Goal: Task Accomplishment & Management: Complete application form

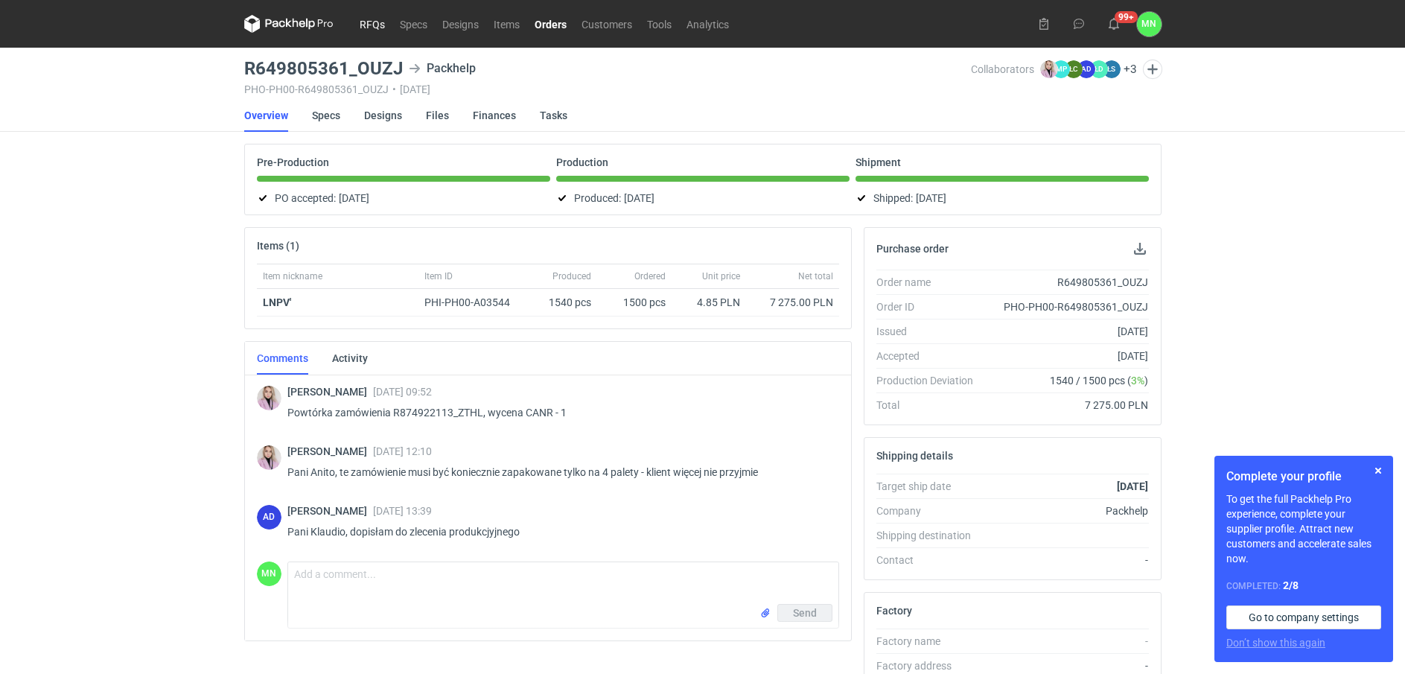
click at [362, 19] on link "RFQs" at bounding box center [372, 24] width 40 height 18
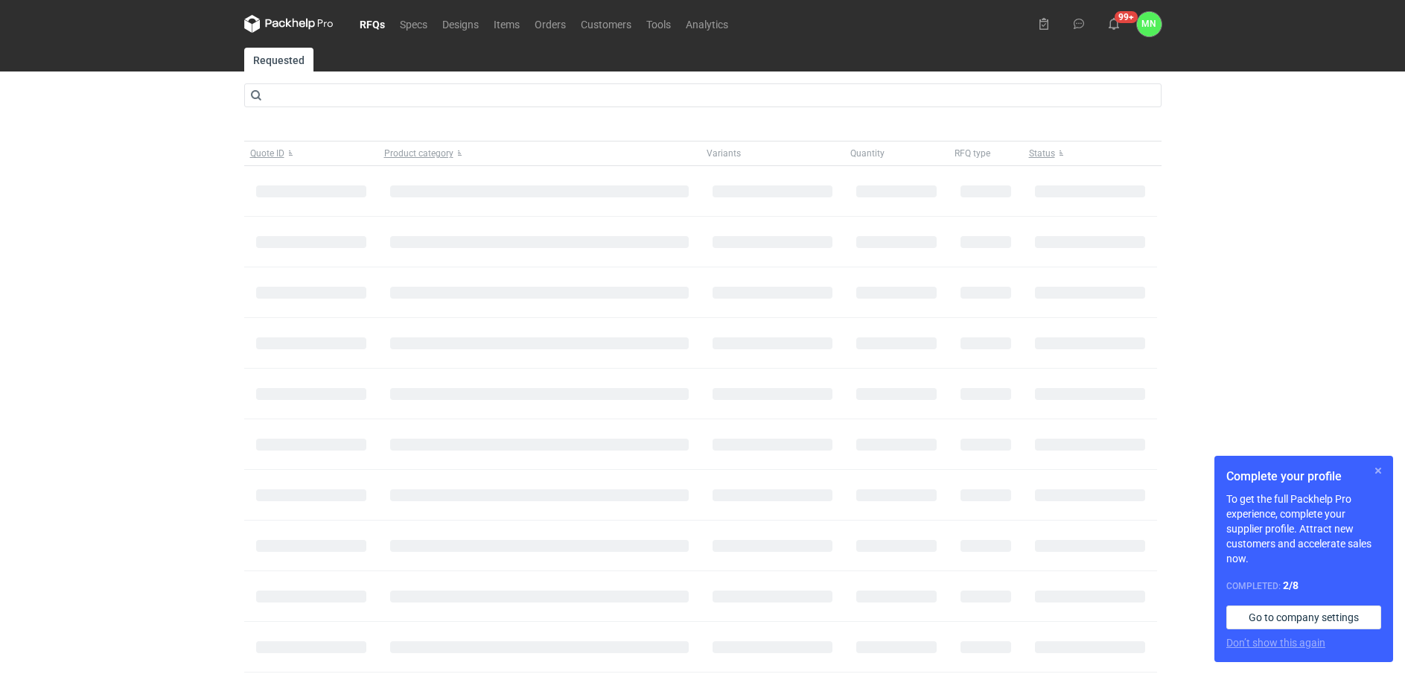
click at [1379, 470] on button "button" at bounding box center [1379, 471] width 18 height 18
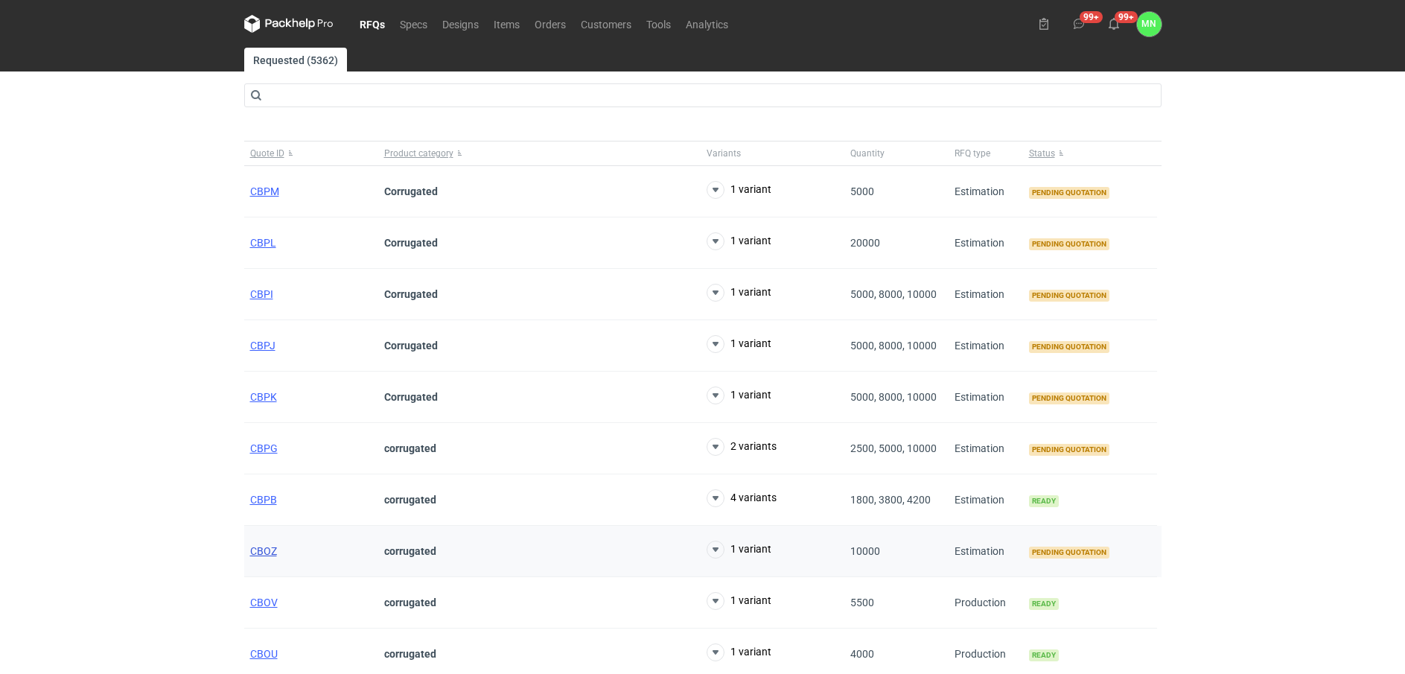
click at [261, 545] on span "CBOZ" at bounding box center [263, 551] width 27 height 12
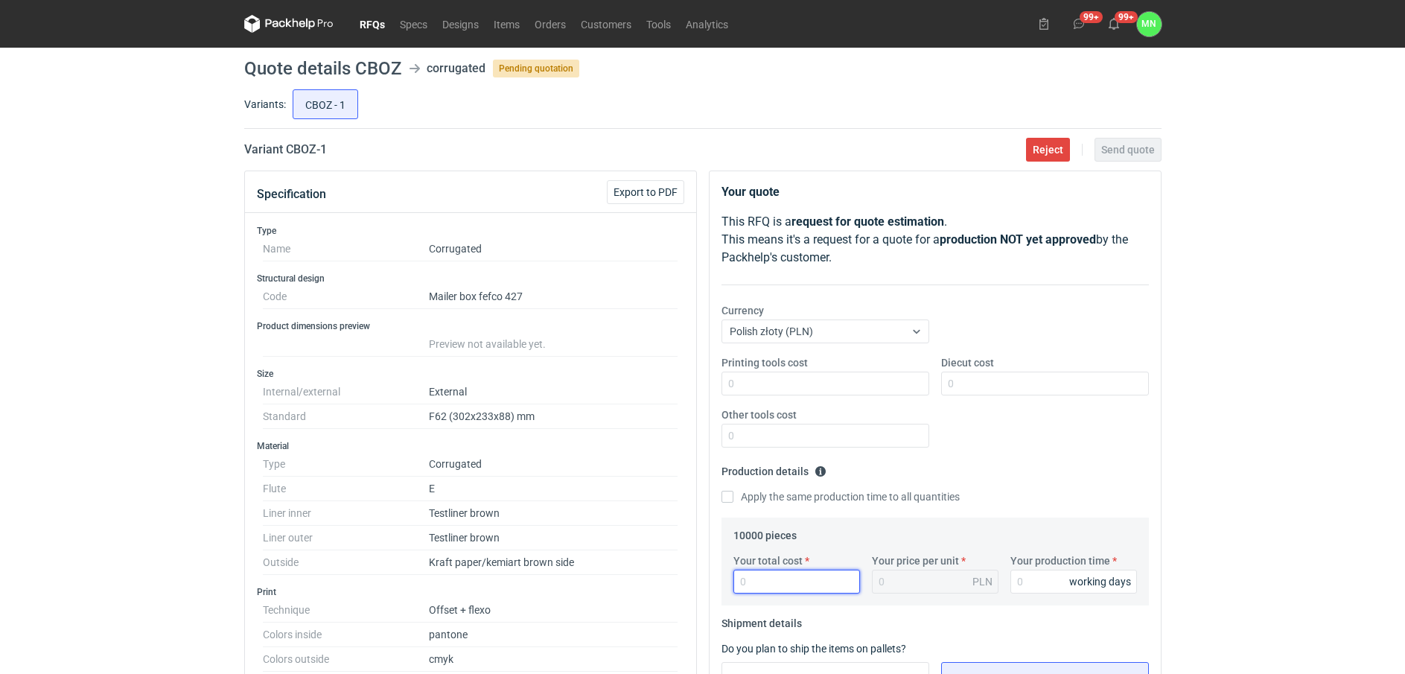
click at [776, 580] on input "Your total cost" at bounding box center [797, 582] width 127 height 24
type input "26000"
type input "2.6"
type input "26000"
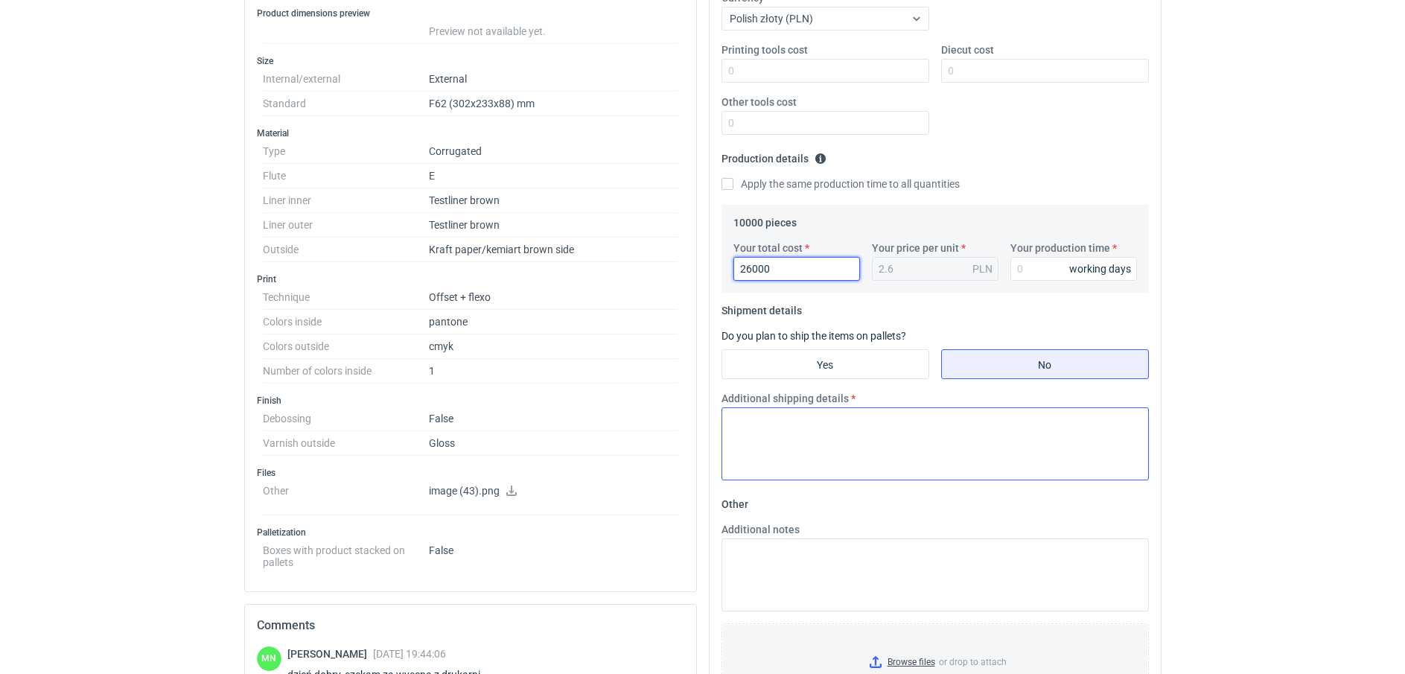
scroll to position [372, 0]
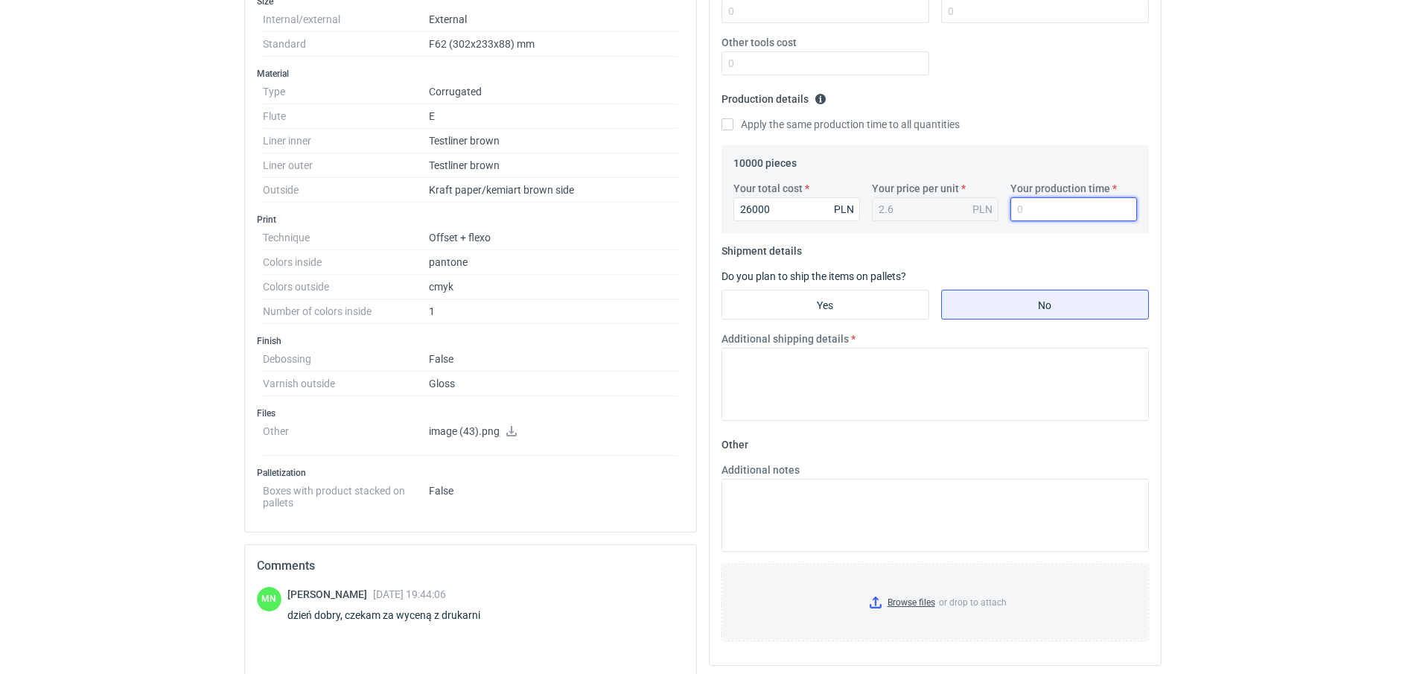
click at [1032, 212] on input "Your production time" at bounding box center [1074, 209] width 127 height 24
type input "12"
click at [845, 299] on input "Yes" at bounding box center [825, 304] width 206 height 28
radio input "true"
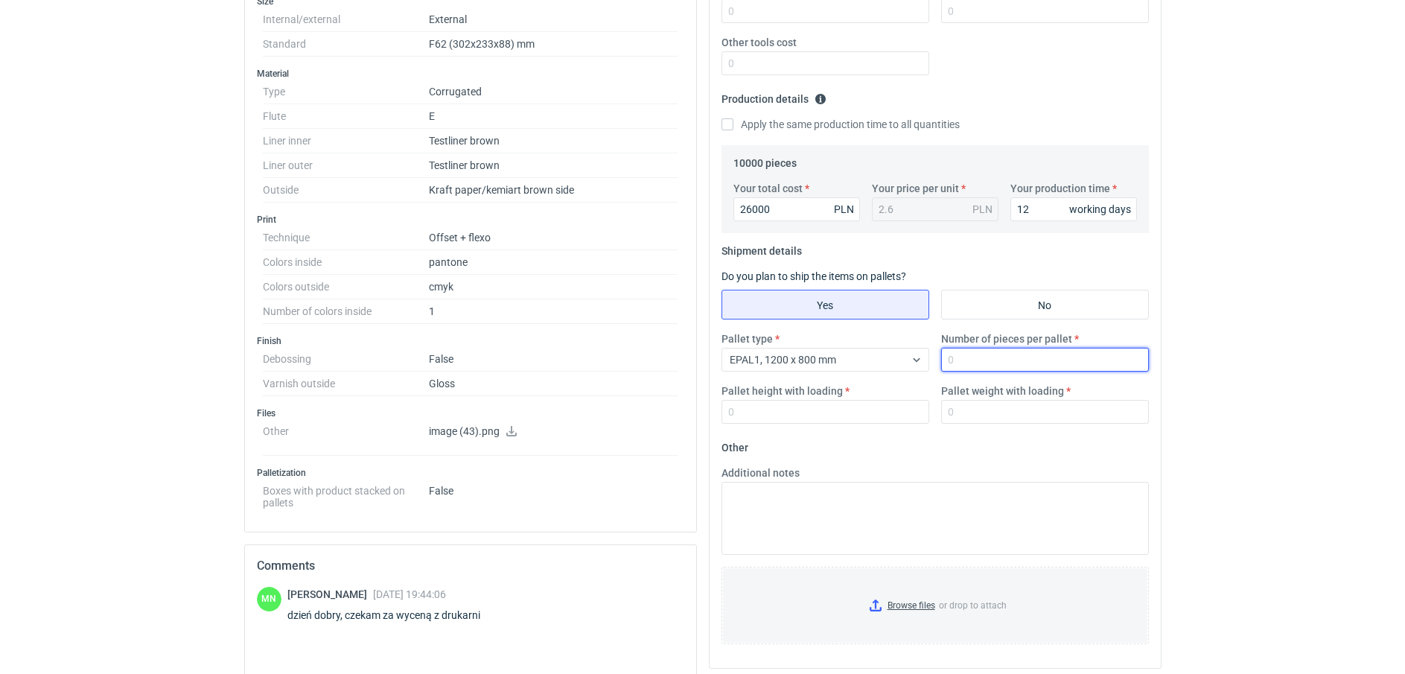
click at [975, 352] on input "Number of pieces per pallet" at bounding box center [1045, 360] width 208 height 24
drag, startPoint x: 1017, startPoint y: 354, endPoint x: 751, endPoint y: 302, distance: 271.5
click at [868, 330] on fieldset "Shipment details Do you plan to ship the items on pallets? Yes No Pallet type E…" at bounding box center [936, 337] width 428 height 197
type input "1650"
click at [729, 398] on label "Pallet height with loading" at bounding box center [782, 391] width 121 height 15
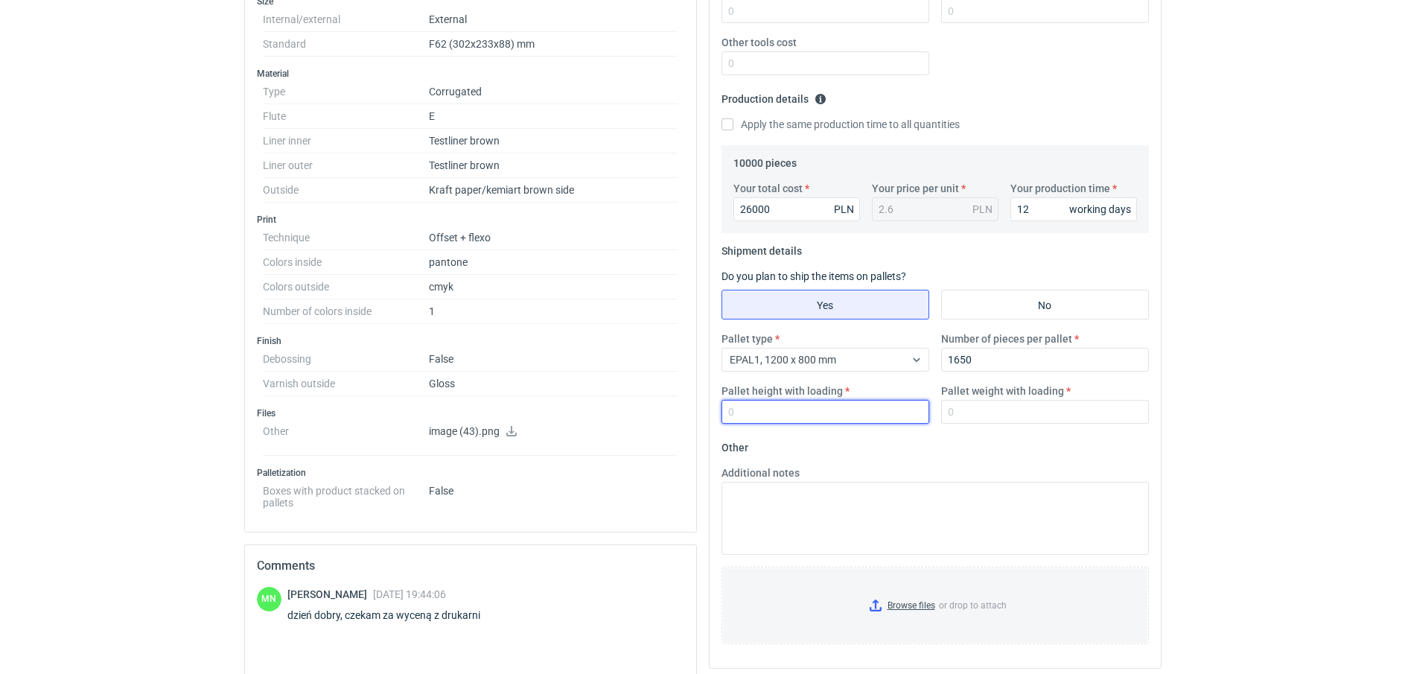
click at [729, 400] on input "Pallet height with loading" at bounding box center [826, 412] width 208 height 24
type input "0"
type input "1800"
click at [1049, 416] on input "Pallet weight with loading" at bounding box center [1045, 412] width 208 height 24
type input "510"
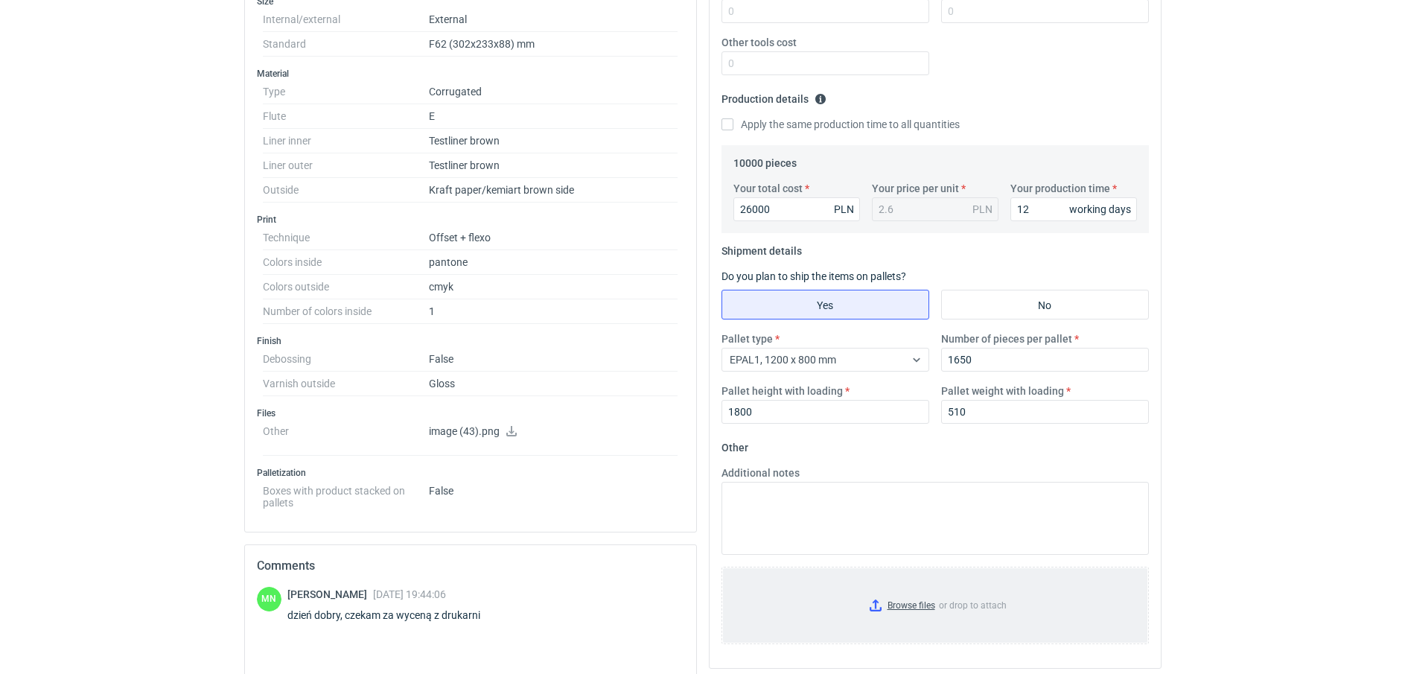
click at [891, 603] on input "Browse files or drop to attach" at bounding box center [935, 605] width 425 height 74
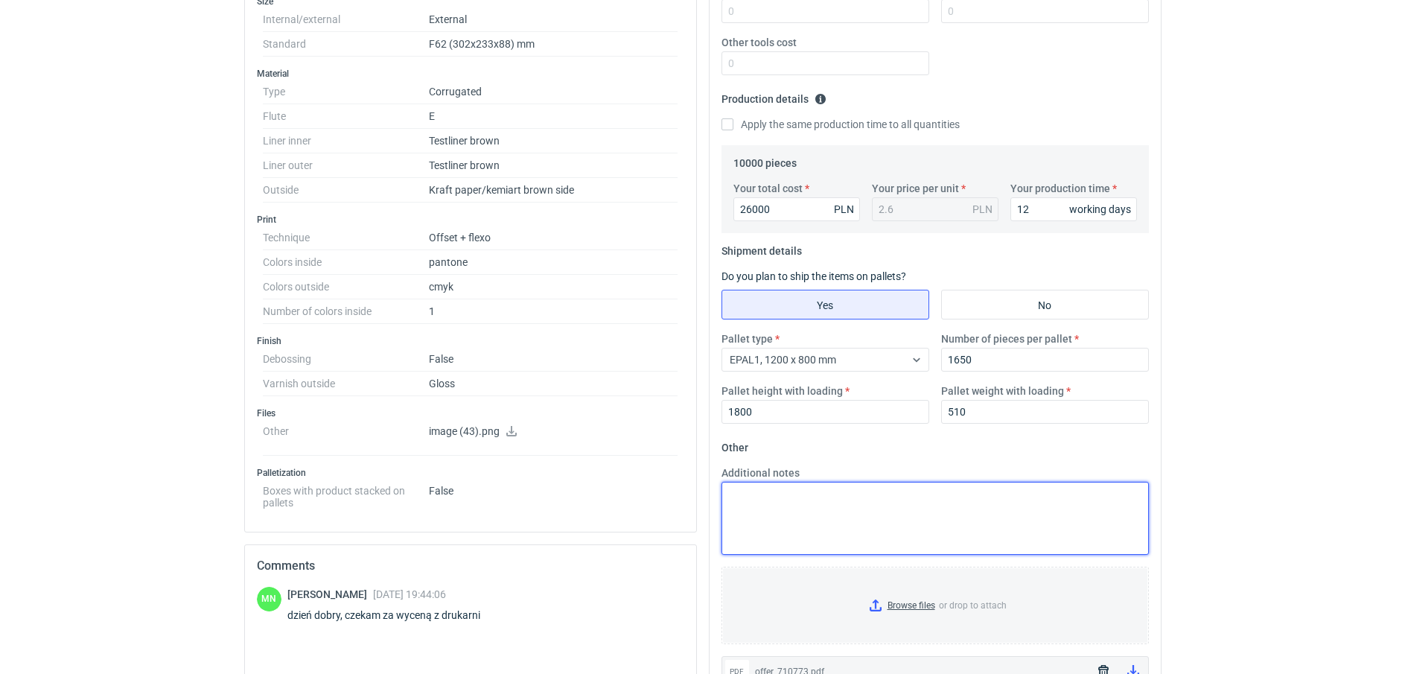
click at [877, 489] on textarea "Additional notes" at bounding box center [936, 518] width 428 height 73
click at [1082, 493] on textarea "dzień dobry, proszę mieć na względzie, że kolory na szarym papierze będą prygas…" at bounding box center [936, 518] width 428 height 73
click at [1140, 497] on textarea "dzień dobry, proszę mieć na względzie, że kolory na szarym papierze będą przyga…" at bounding box center [936, 518] width 428 height 73
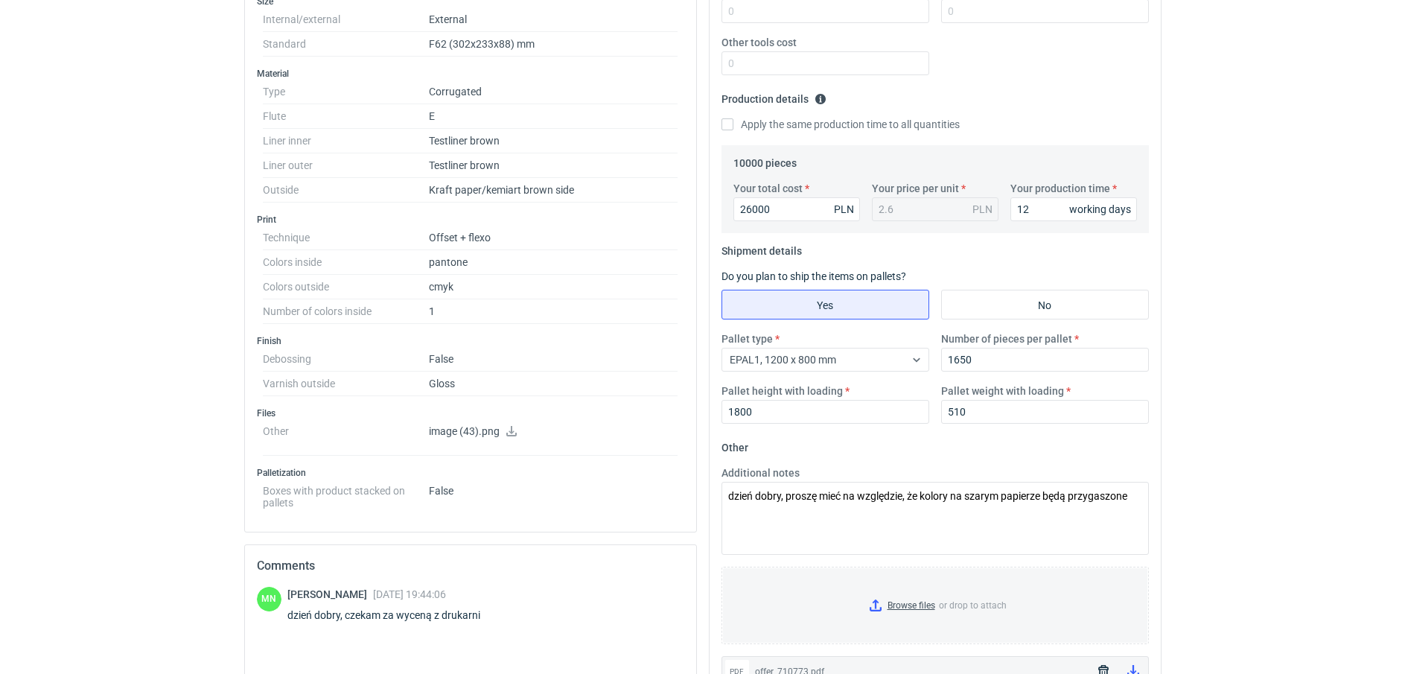
click at [515, 430] on icon at bounding box center [512, 431] width 12 height 10
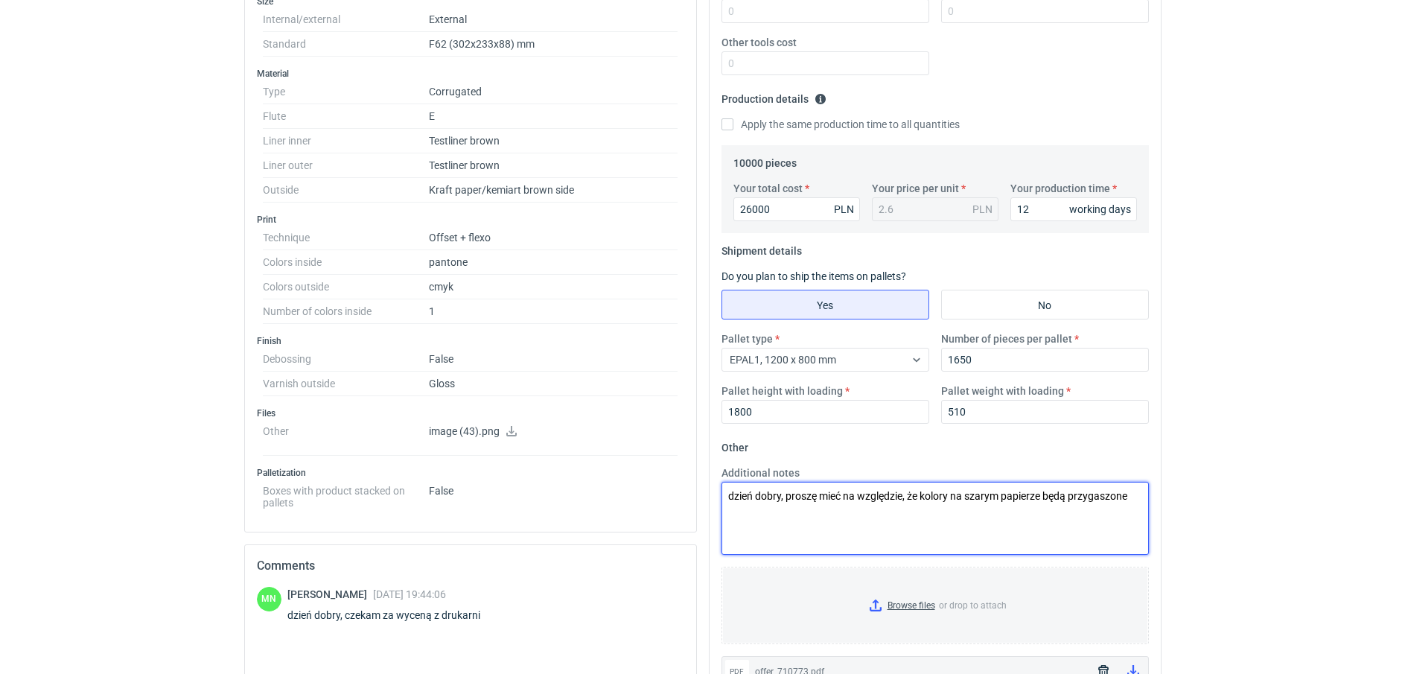
click at [1127, 495] on textarea "dzień dobry, proszę mieć na względzie, że kolory na szarym papierze będą przyga…" at bounding box center [936, 518] width 428 height 73
click at [1135, 495] on textarea "dzień dobry, proszę mieć na względzie, że kolory na szarym papierze będą przyga…" at bounding box center [936, 518] width 428 height 73
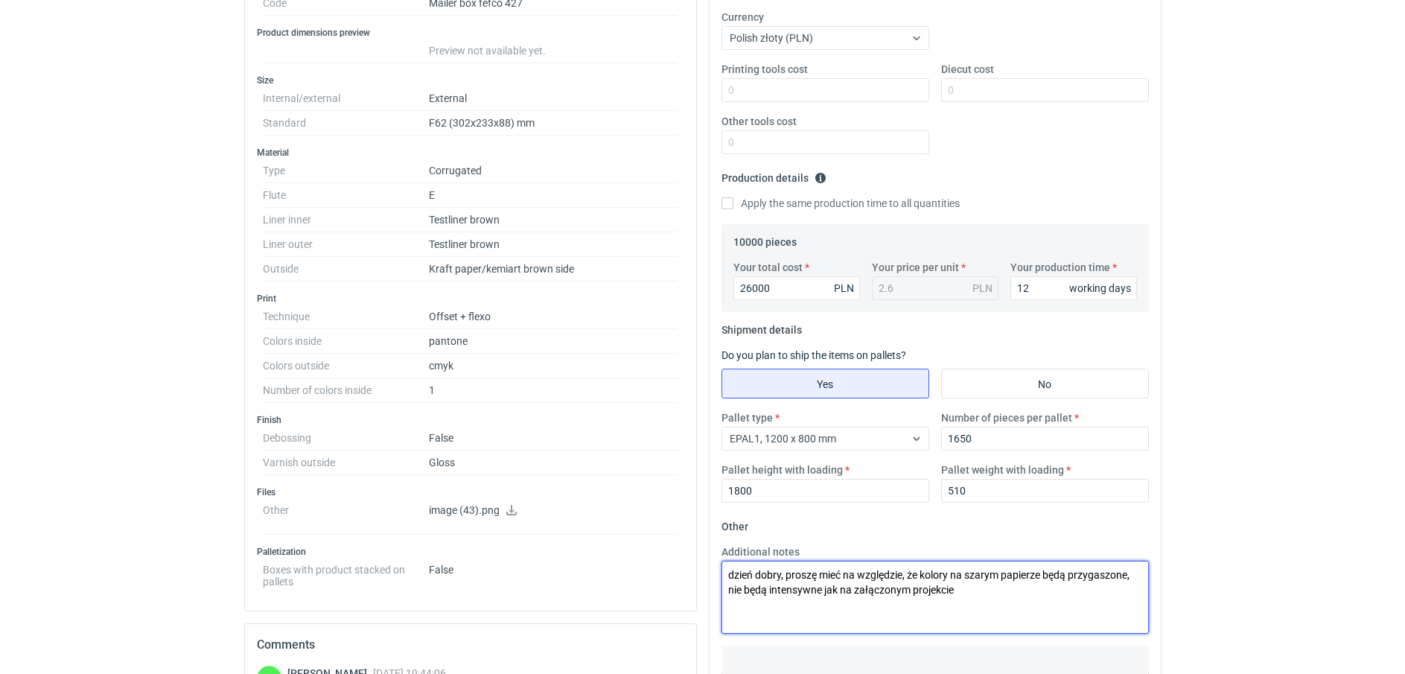
scroll to position [0, 0]
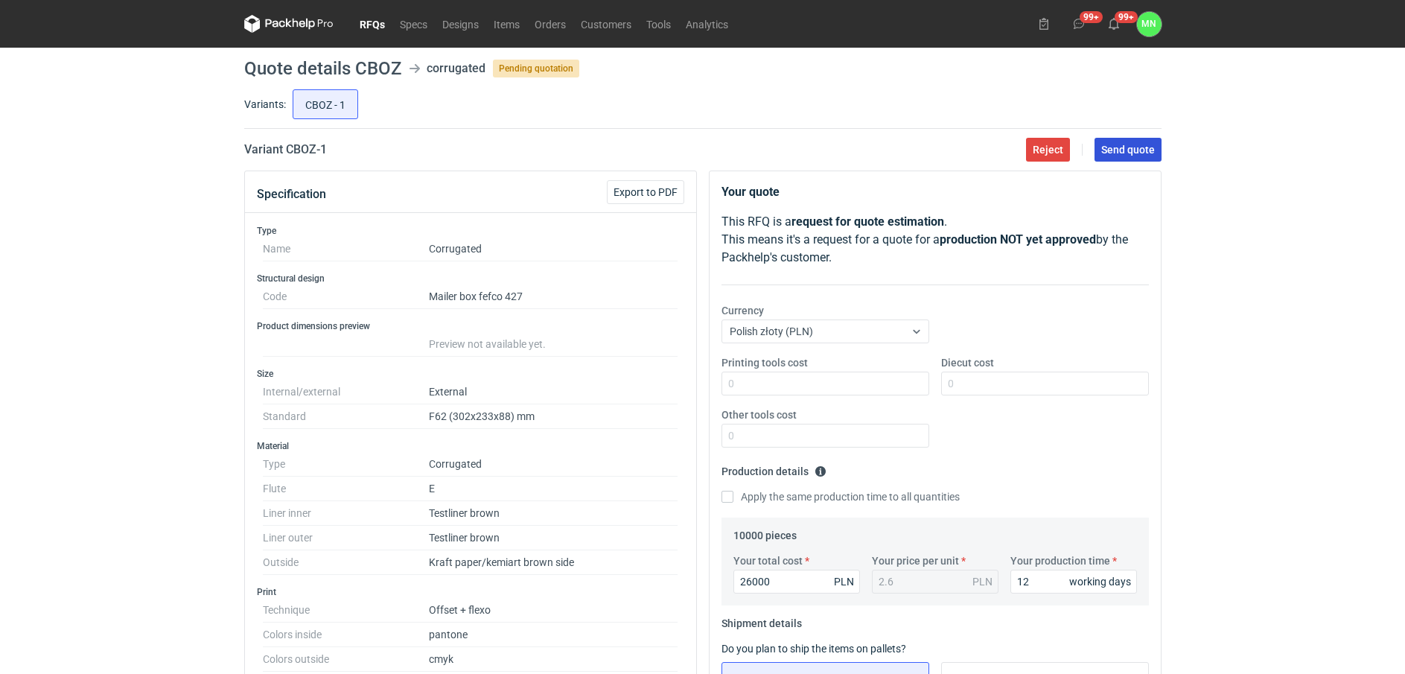
type textarea "dzień dobry, proszę mieć na względzie, że kolory na szarym papierze będą przyga…"
click at [1142, 153] on span "Send quote" at bounding box center [1129, 149] width 54 height 10
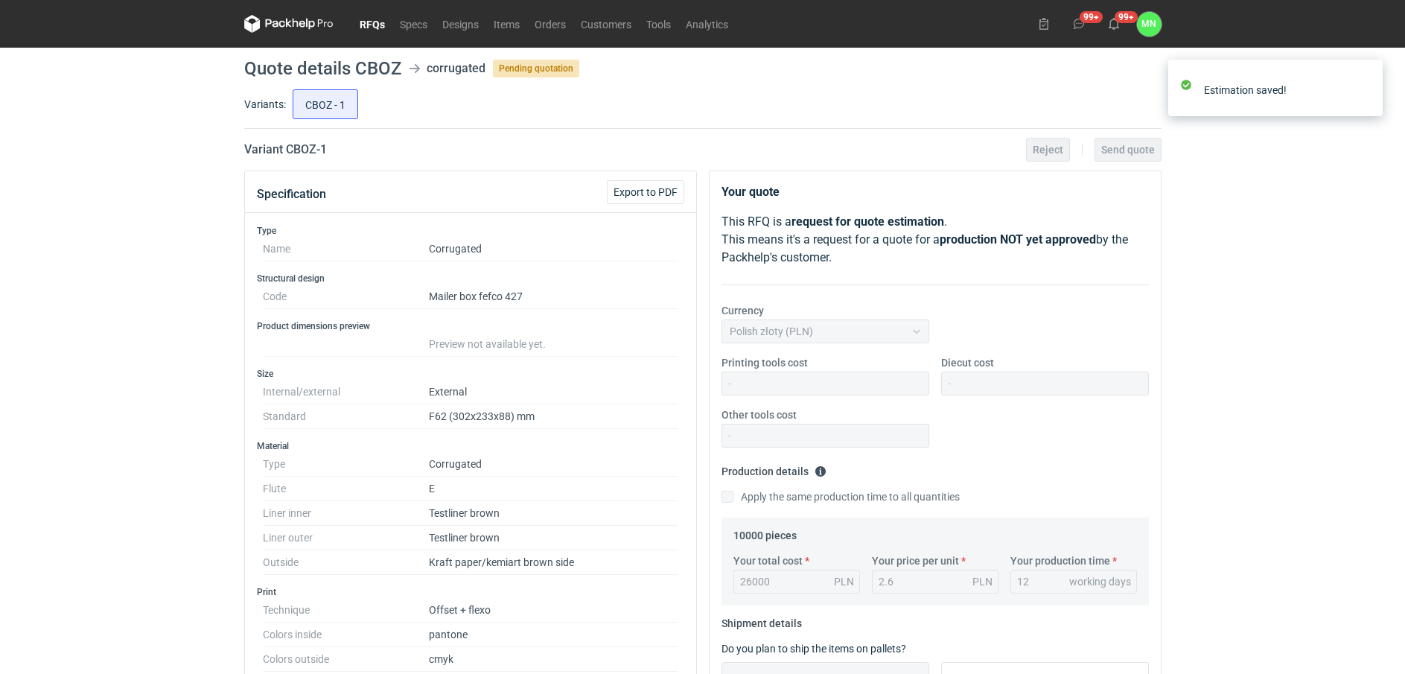
click at [372, 22] on link "RFQs" at bounding box center [372, 24] width 40 height 18
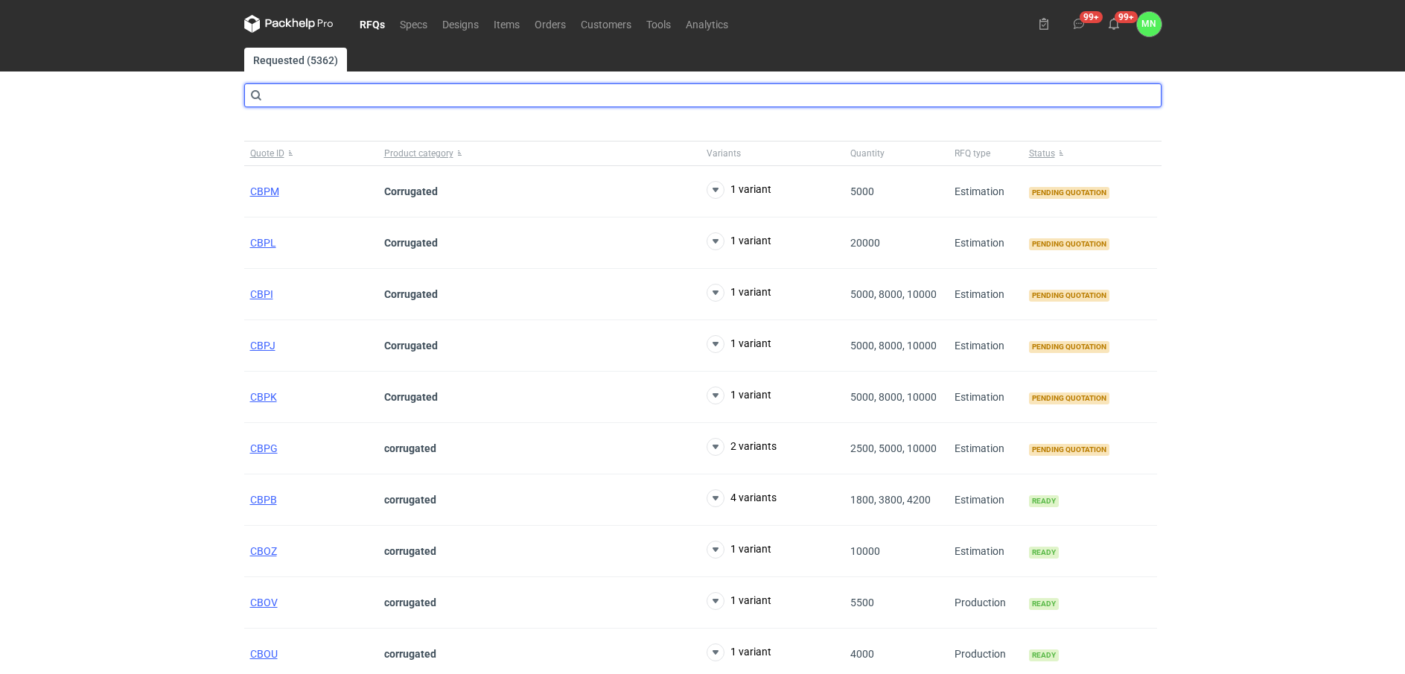
click at [362, 92] on input "text" at bounding box center [703, 95] width 918 height 24
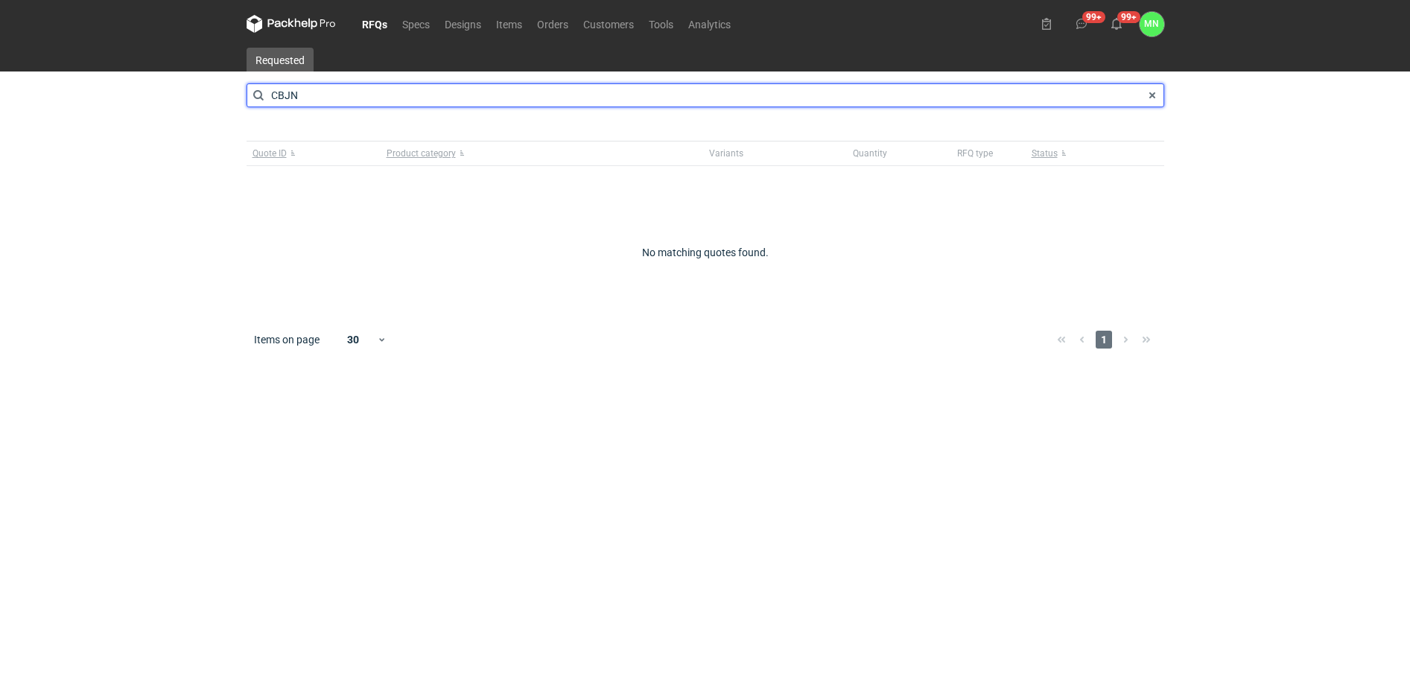
drag, startPoint x: 216, startPoint y: 93, endPoint x: 203, endPoint y: 94, distance: 12.7
click at [203, 94] on div "RFQs Specs Designs Items Orders Customers Tools Analytics 99+ 99+ MN Małgorzata…" at bounding box center [705, 337] width 1410 height 674
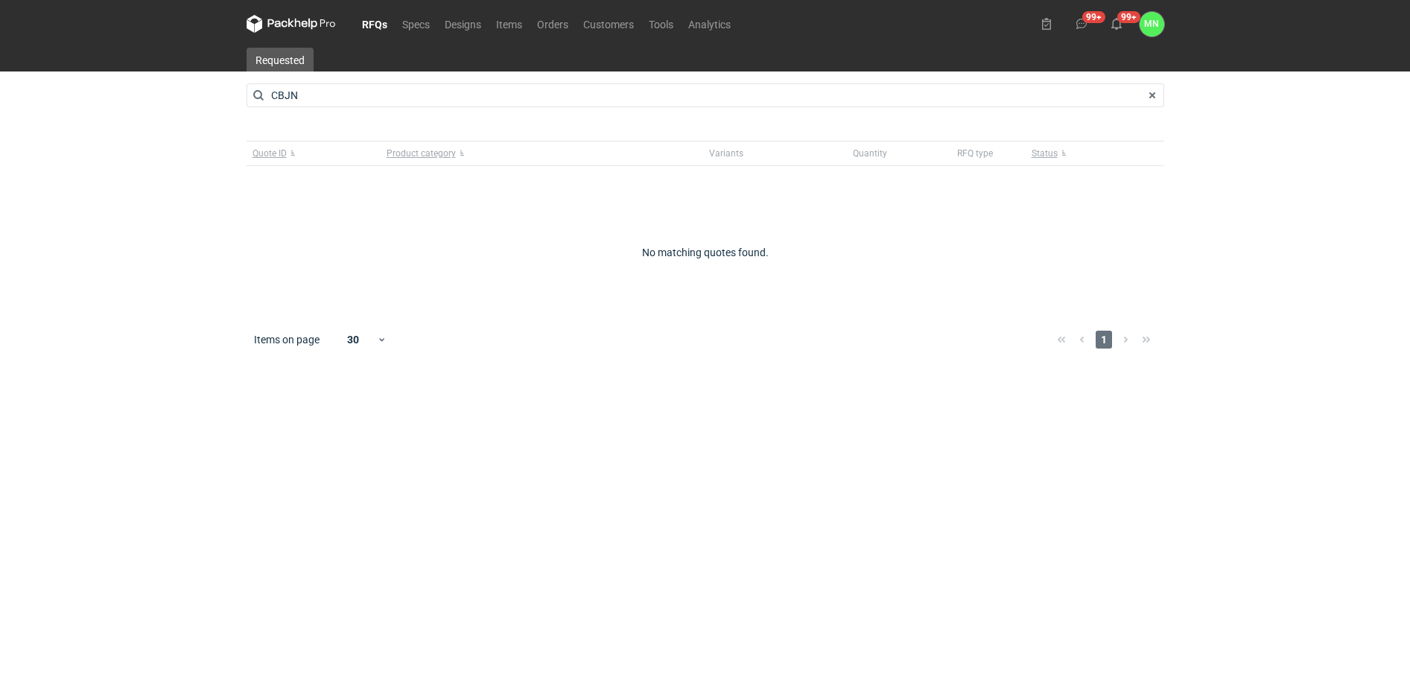
click at [377, 22] on link "RFQs" at bounding box center [375, 24] width 40 height 18
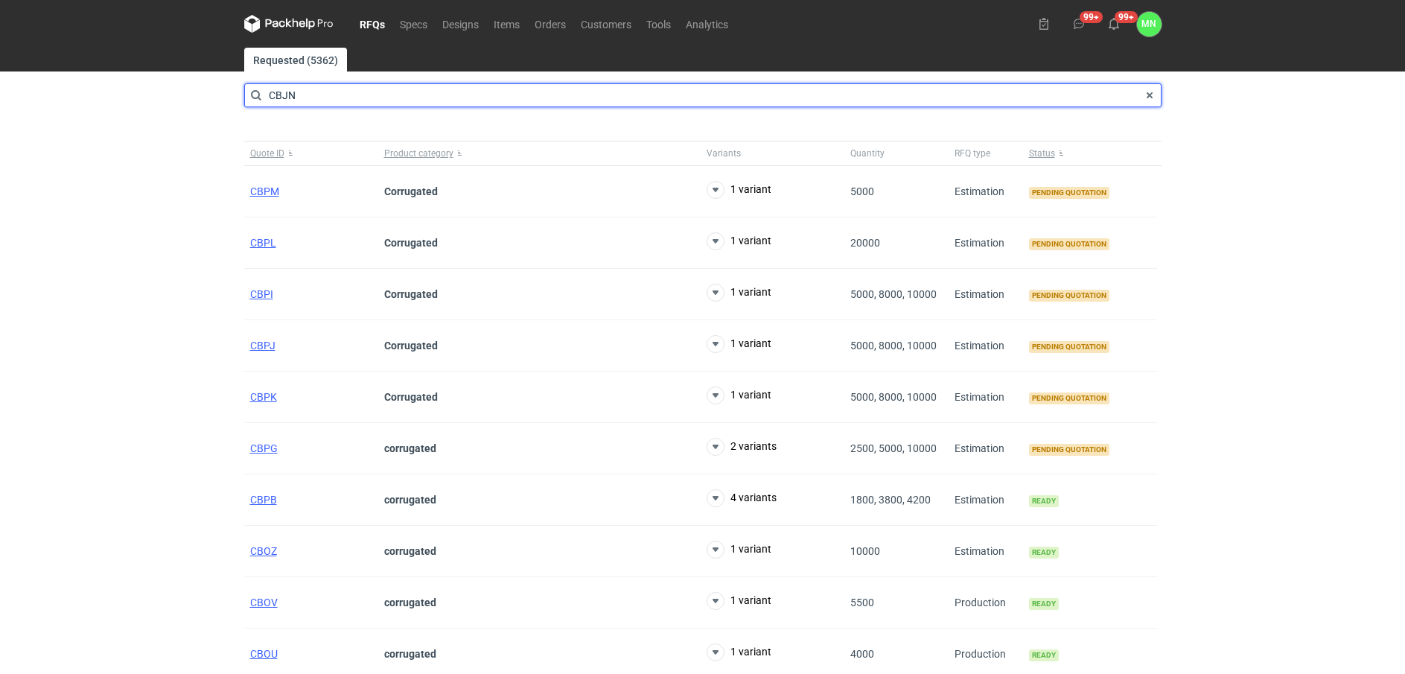
click at [314, 100] on input "CBJN" at bounding box center [703, 95] width 918 height 24
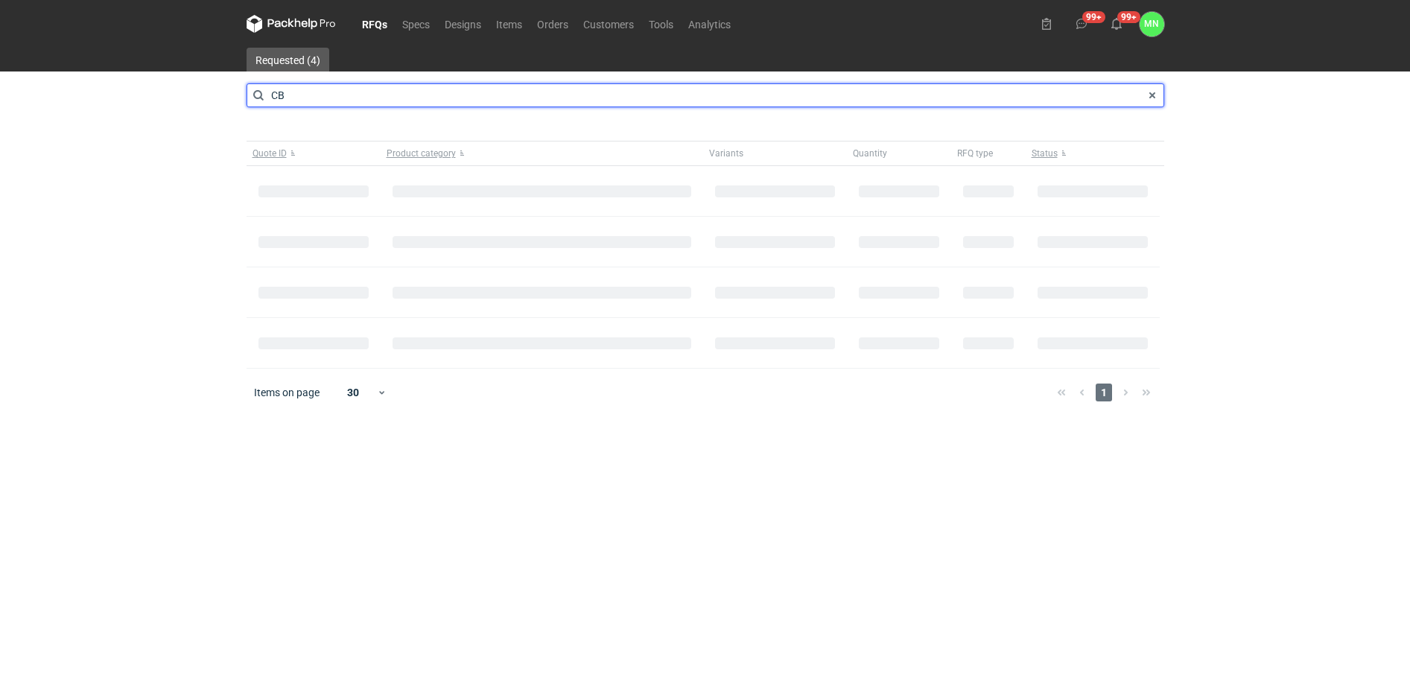
type input "C"
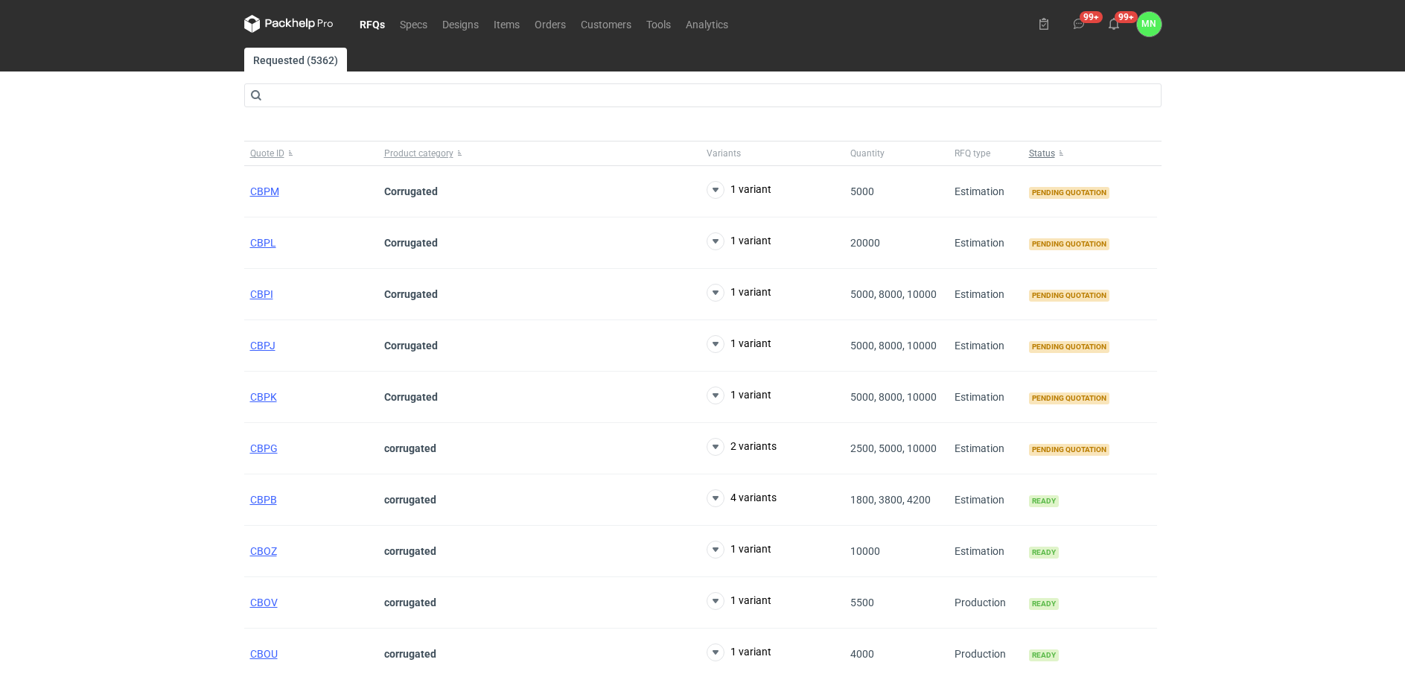
click at [1037, 155] on span "Status" at bounding box center [1042, 153] width 26 height 12
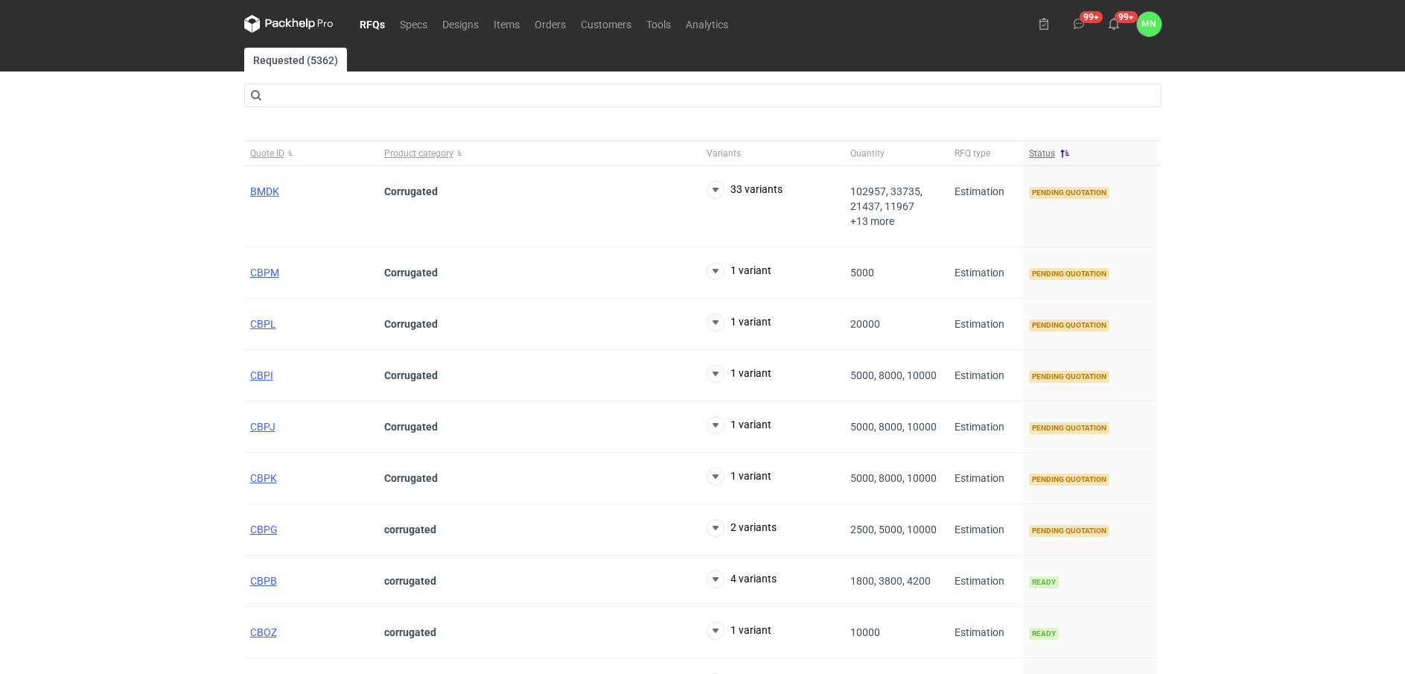
click at [1040, 155] on span "Status" at bounding box center [1042, 153] width 26 height 12
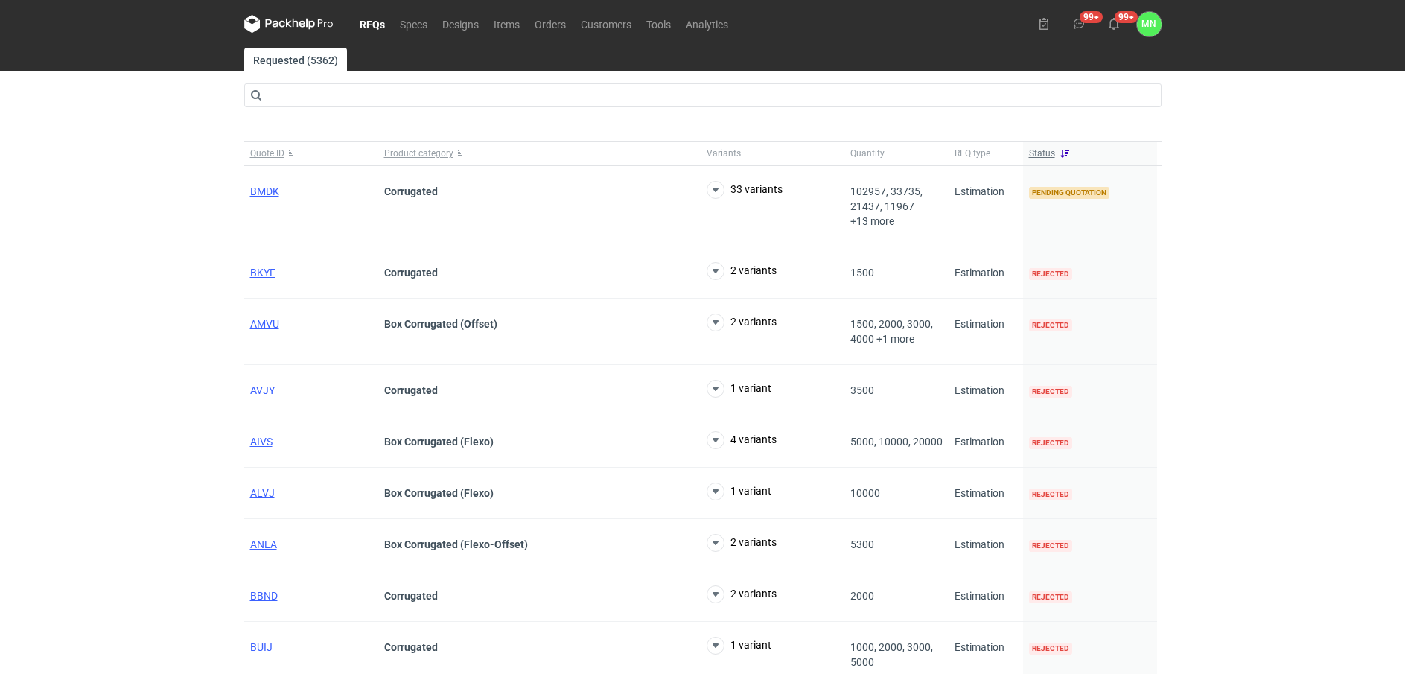
click at [1040, 155] on span "Status" at bounding box center [1042, 153] width 26 height 12
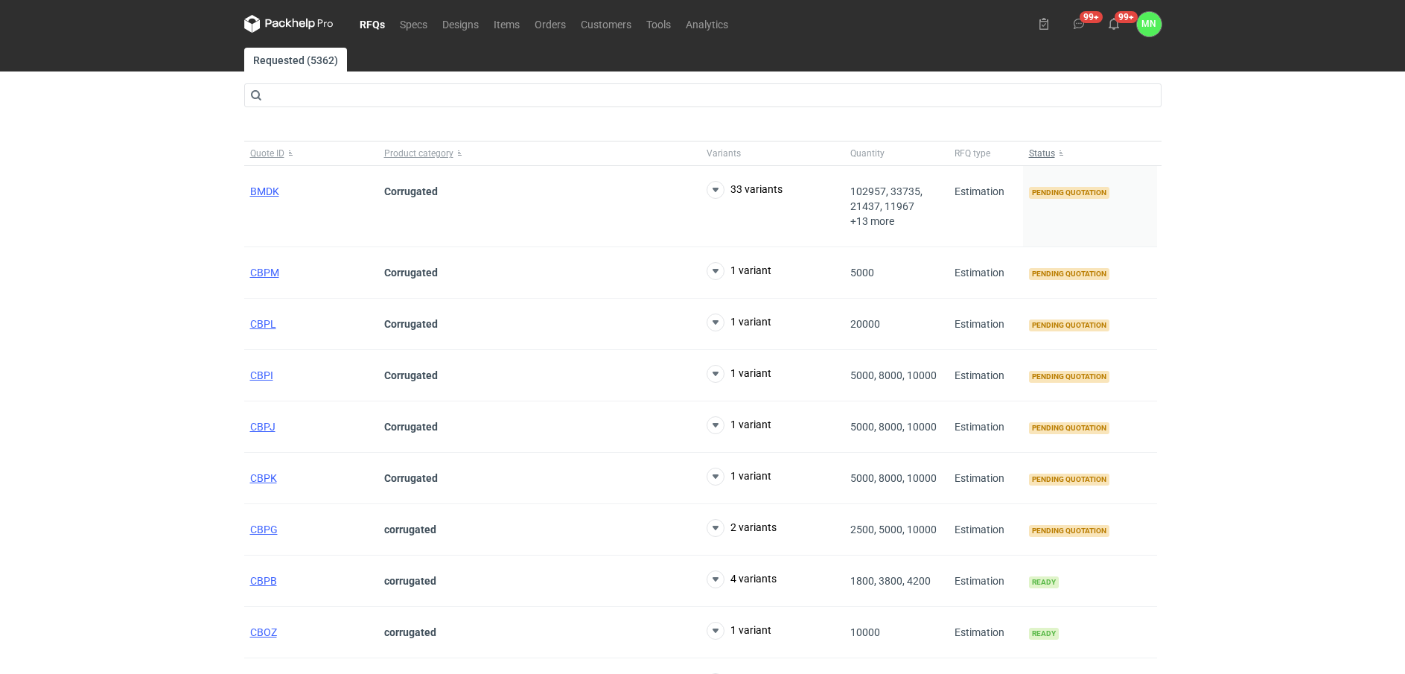
click at [1040, 155] on span "Status" at bounding box center [1042, 153] width 26 height 12
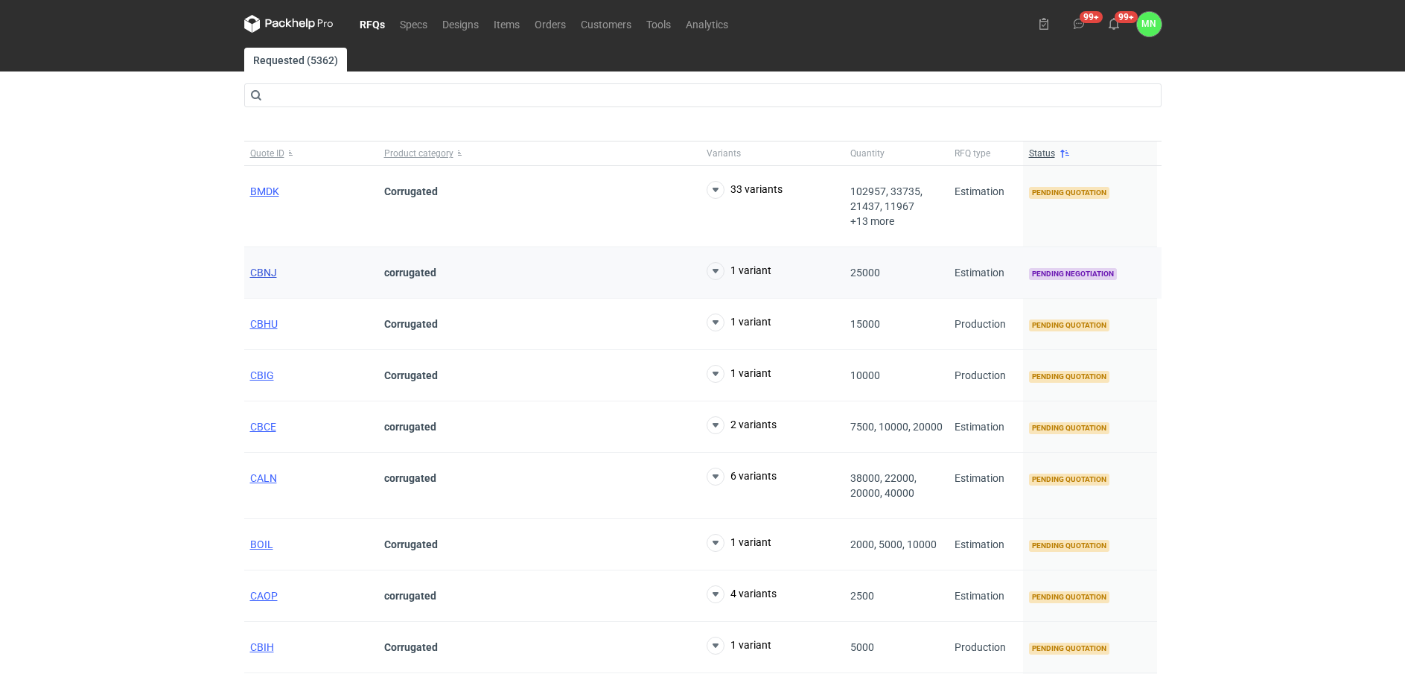
click at [274, 267] on span "CBNJ" at bounding box center [263, 273] width 27 height 12
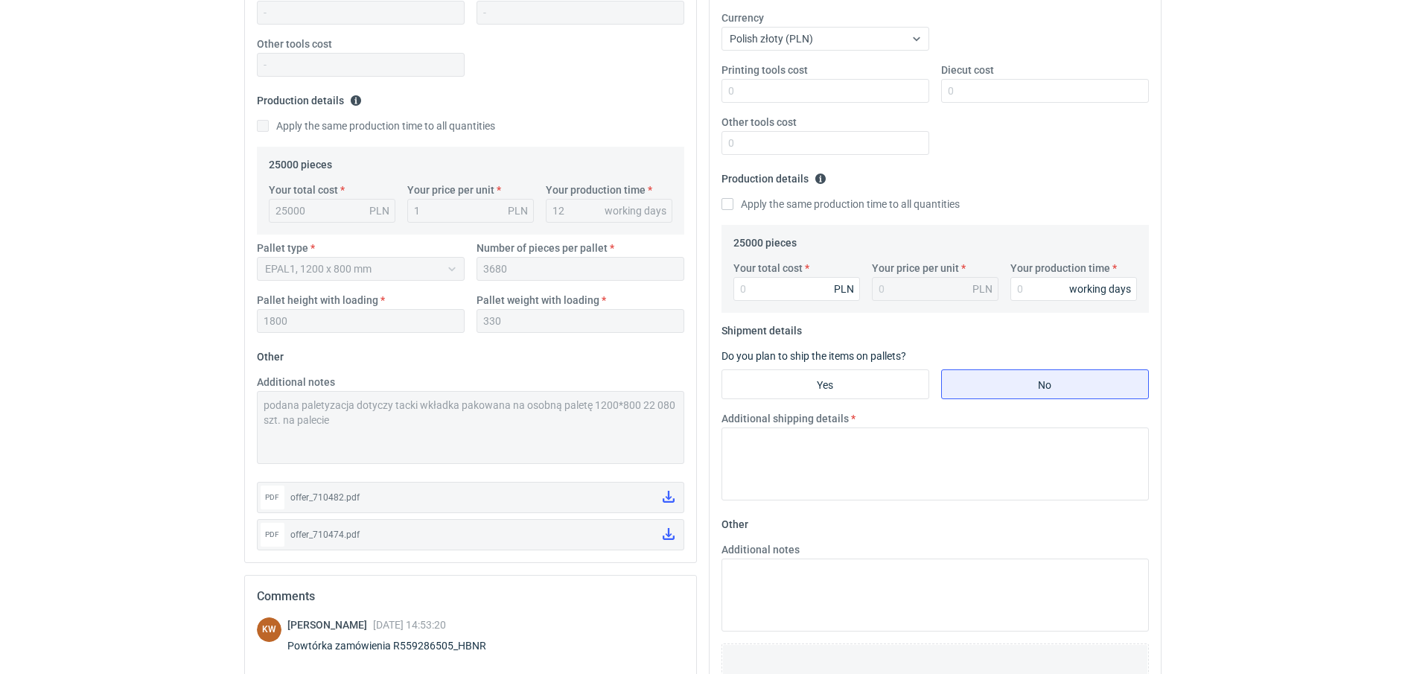
scroll to position [279, 0]
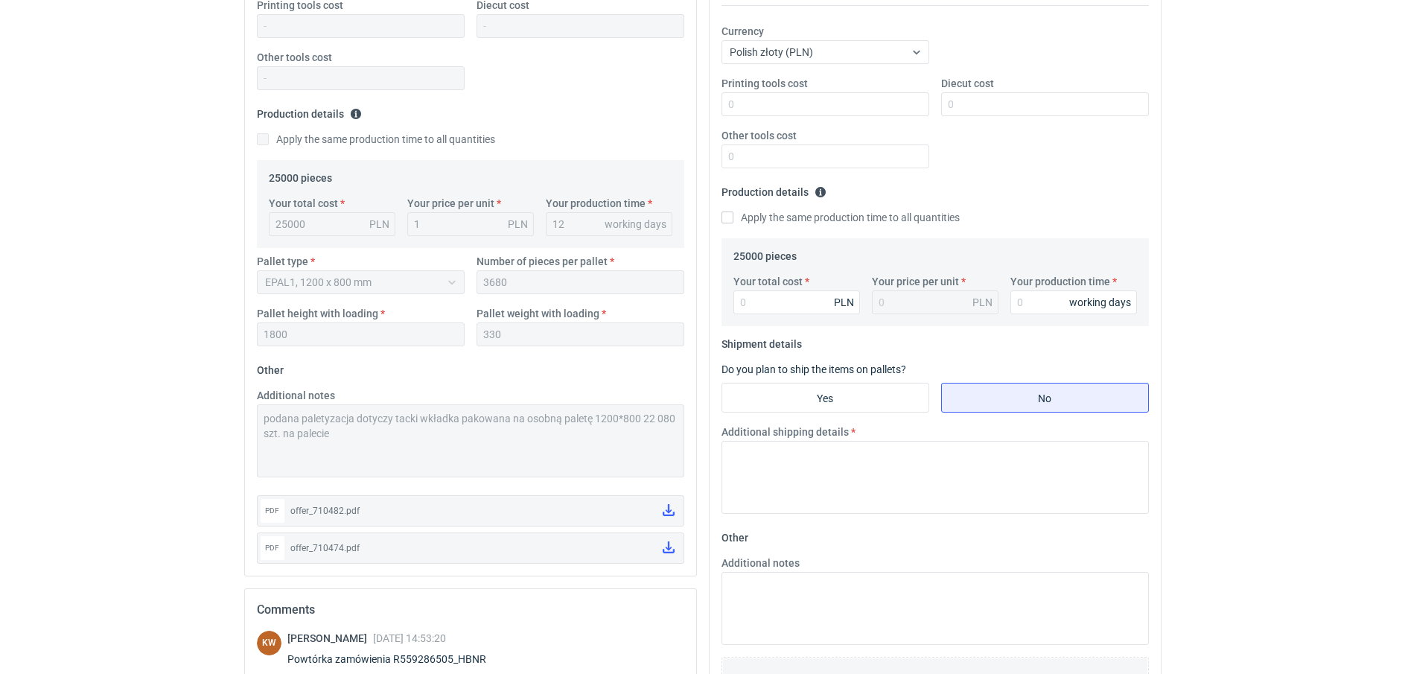
click at [183, 395] on html "RFQs Specs Designs Items Orders Customers Tools Analytics 99+ 99+ MN Małgorzata…" at bounding box center [702, 58] width 1405 height 674
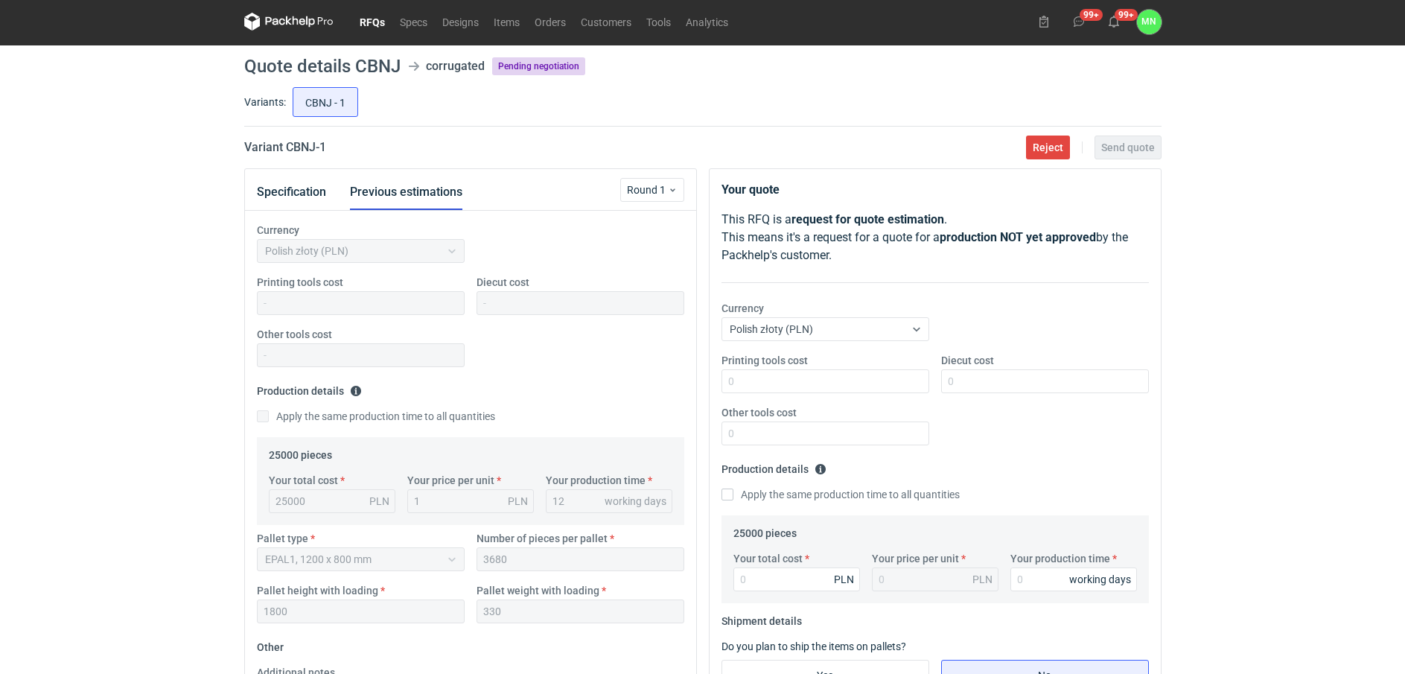
scroll to position [0, 0]
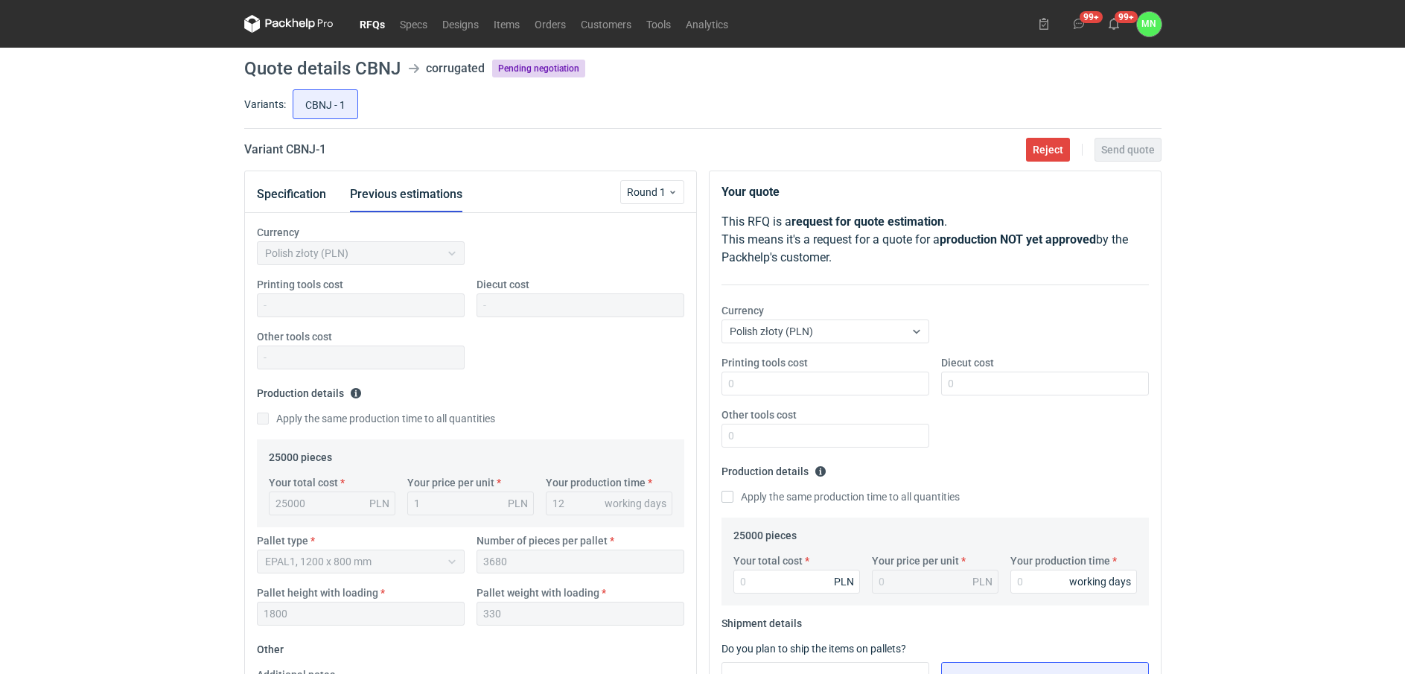
click at [363, 19] on link "RFQs" at bounding box center [372, 24] width 40 height 18
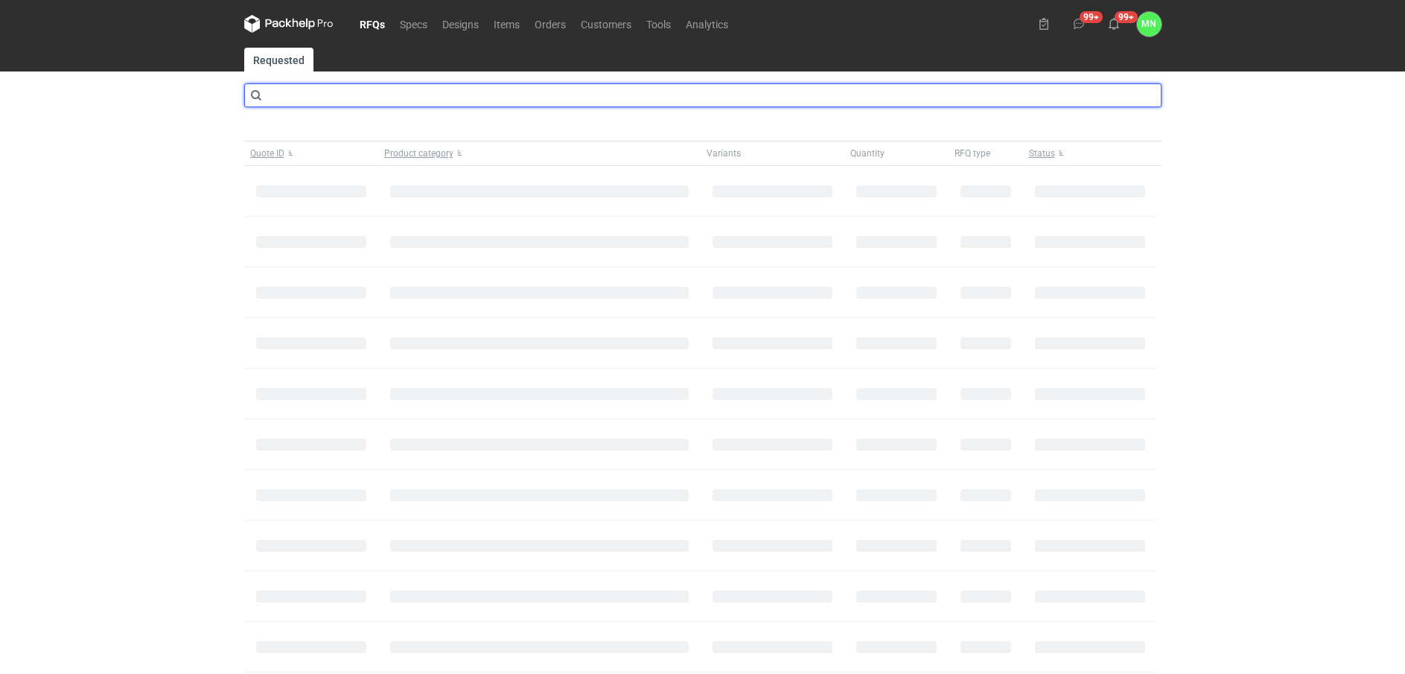
click at [287, 96] on input "text" at bounding box center [703, 95] width 918 height 24
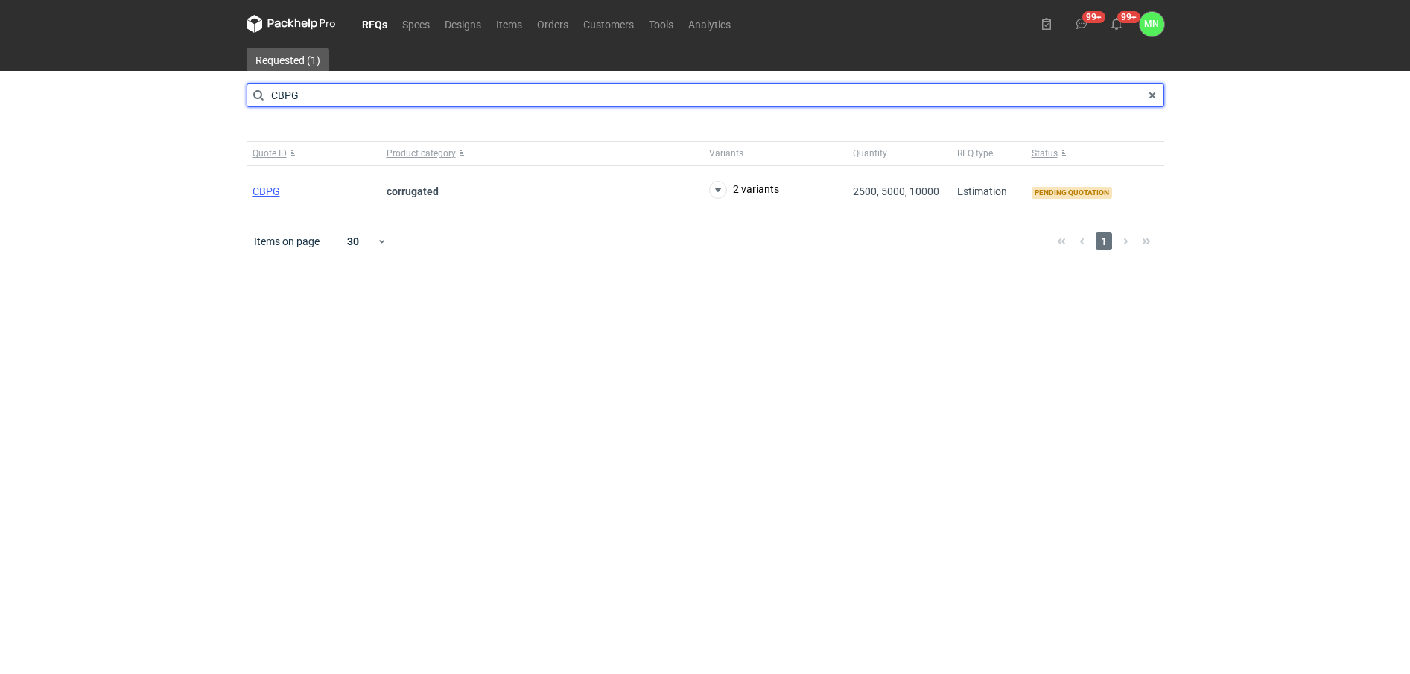
type input "CBPG"
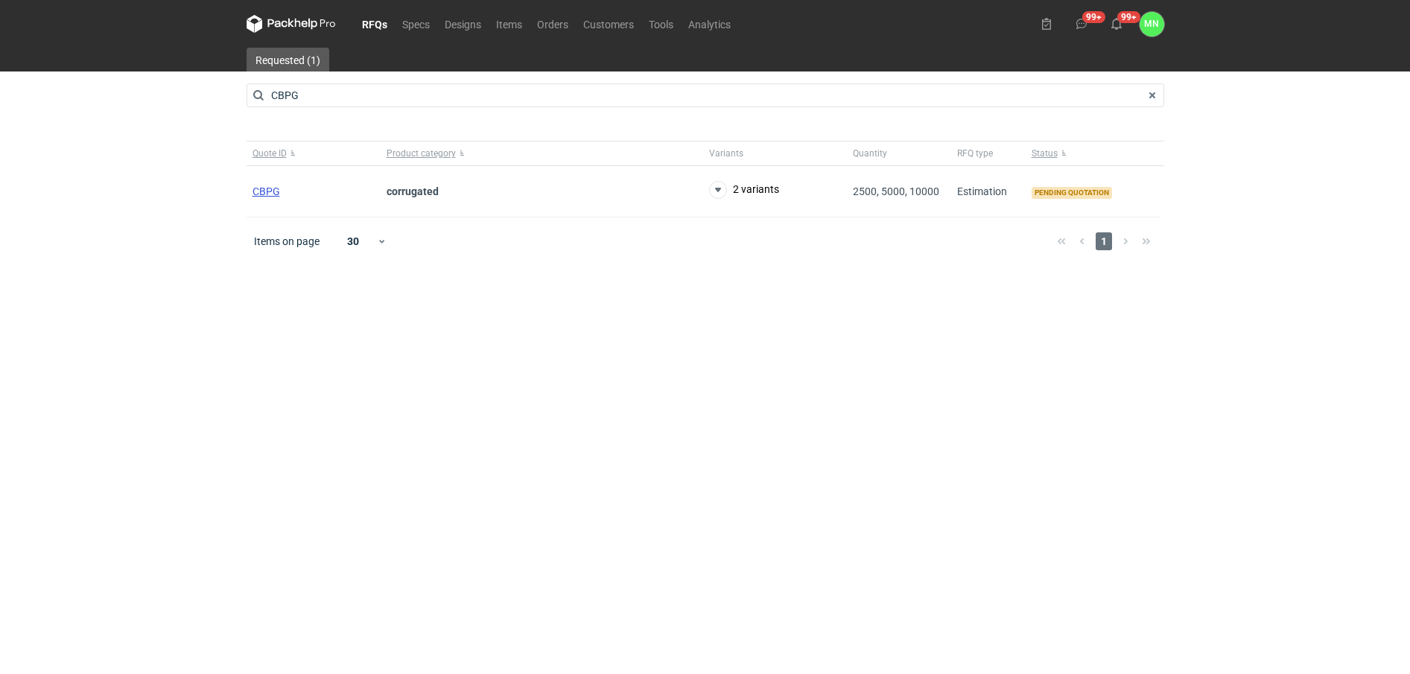
click at [269, 185] on span "CBPG" at bounding box center [266, 191] width 28 height 12
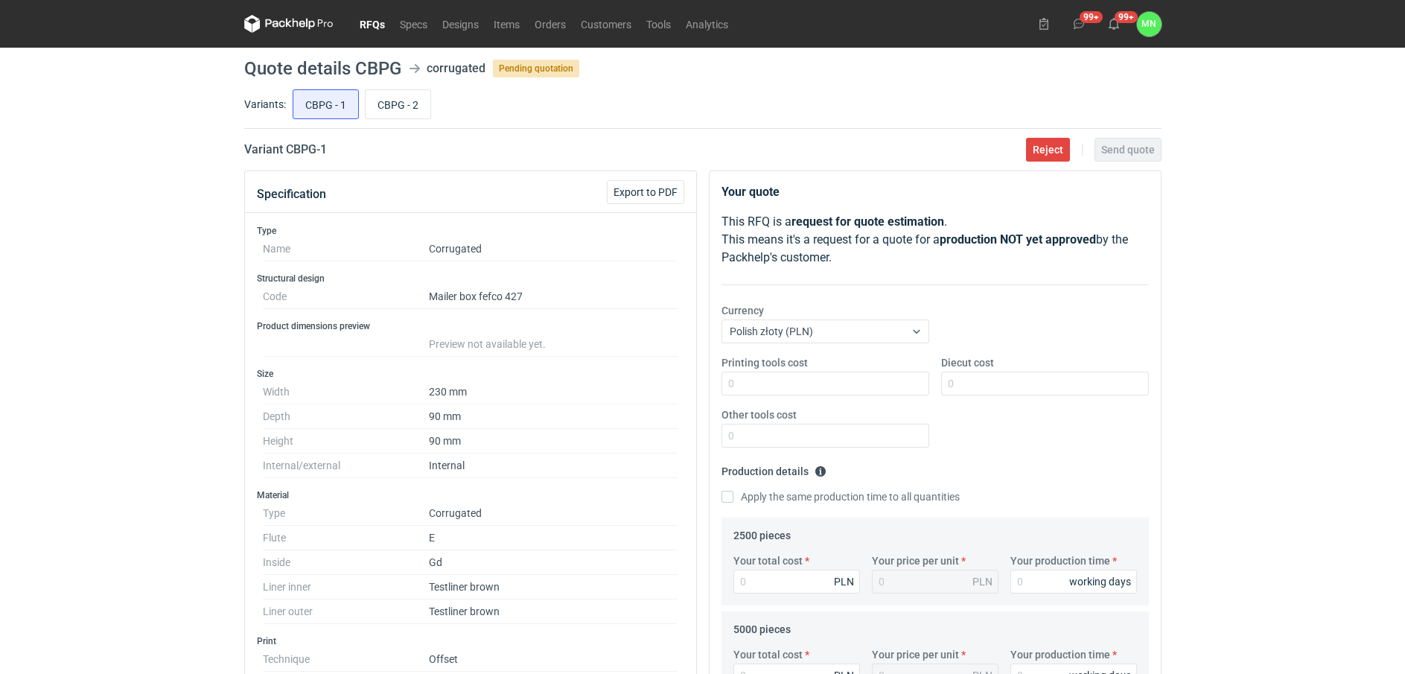
click at [367, 20] on link "RFQs" at bounding box center [372, 24] width 40 height 18
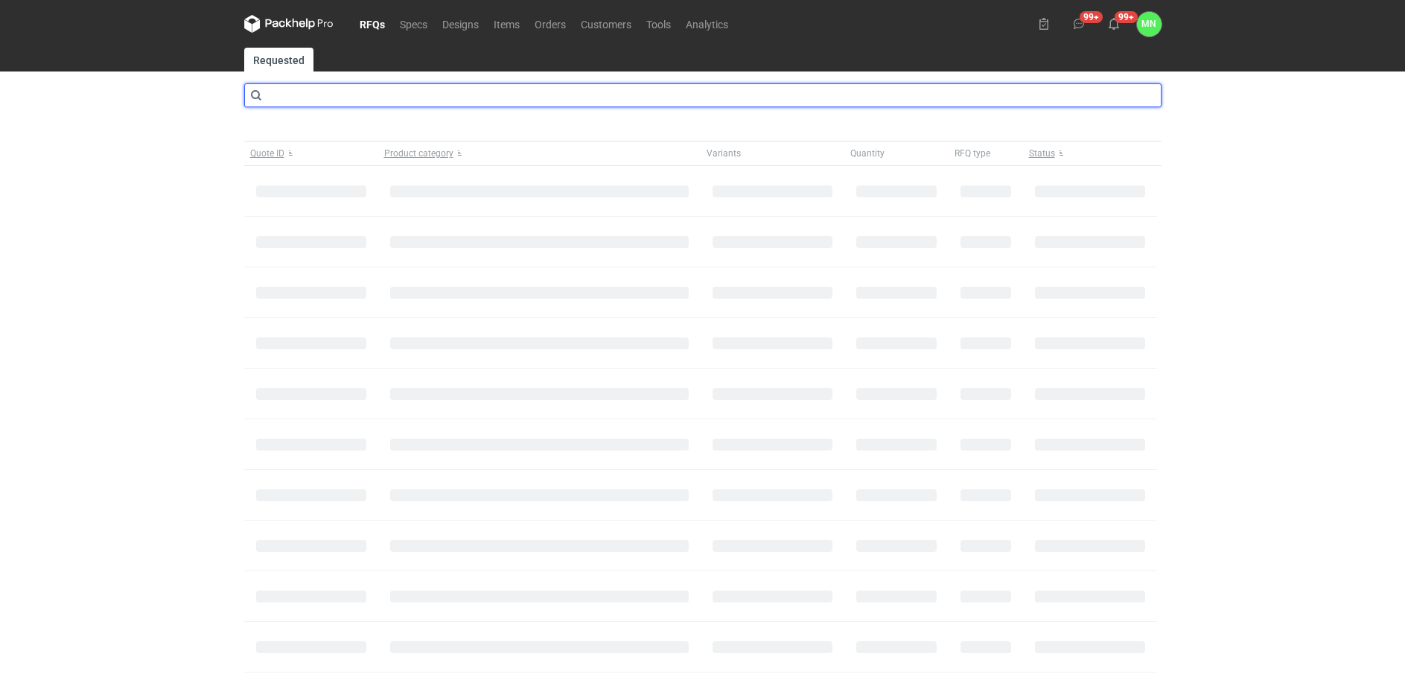
click at [356, 100] on input "text" at bounding box center [703, 95] width 918 height 24
type input "CBPK"
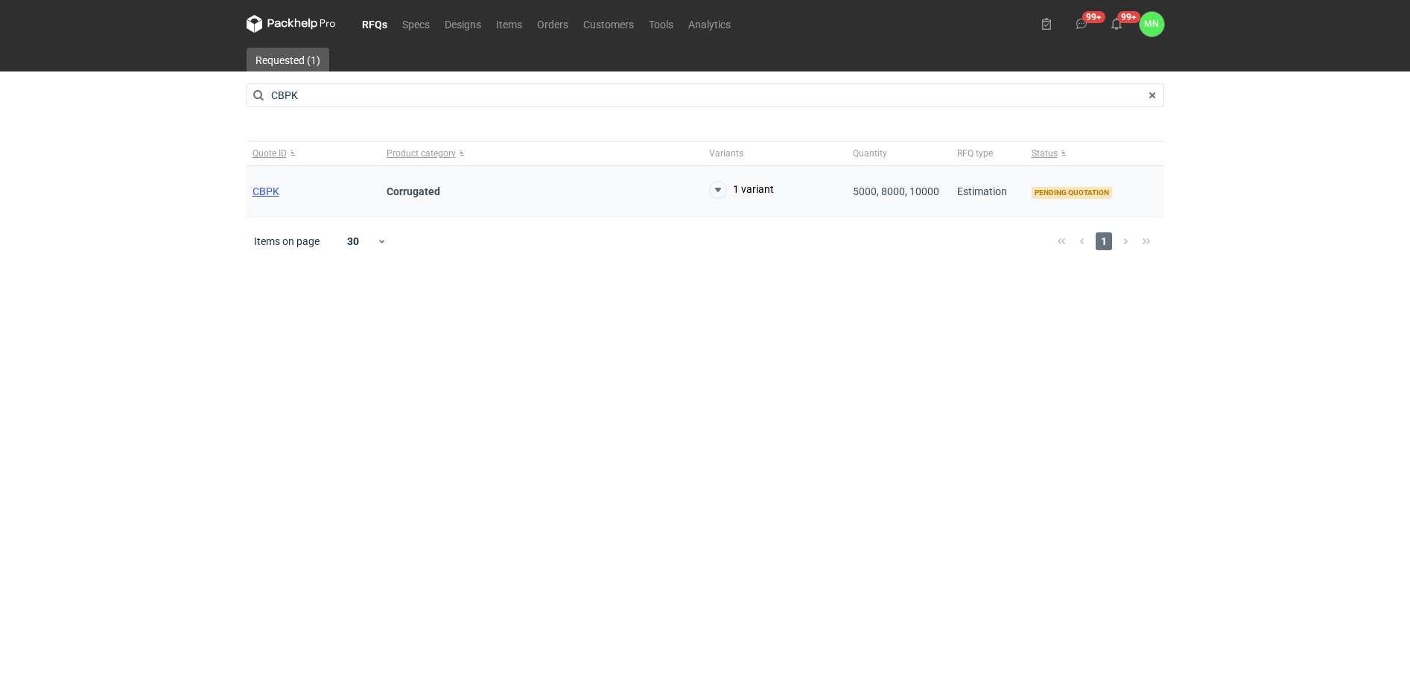
click at [267, 187] on span "CBPK" at bounding box center [265, 191] width 27 height 12
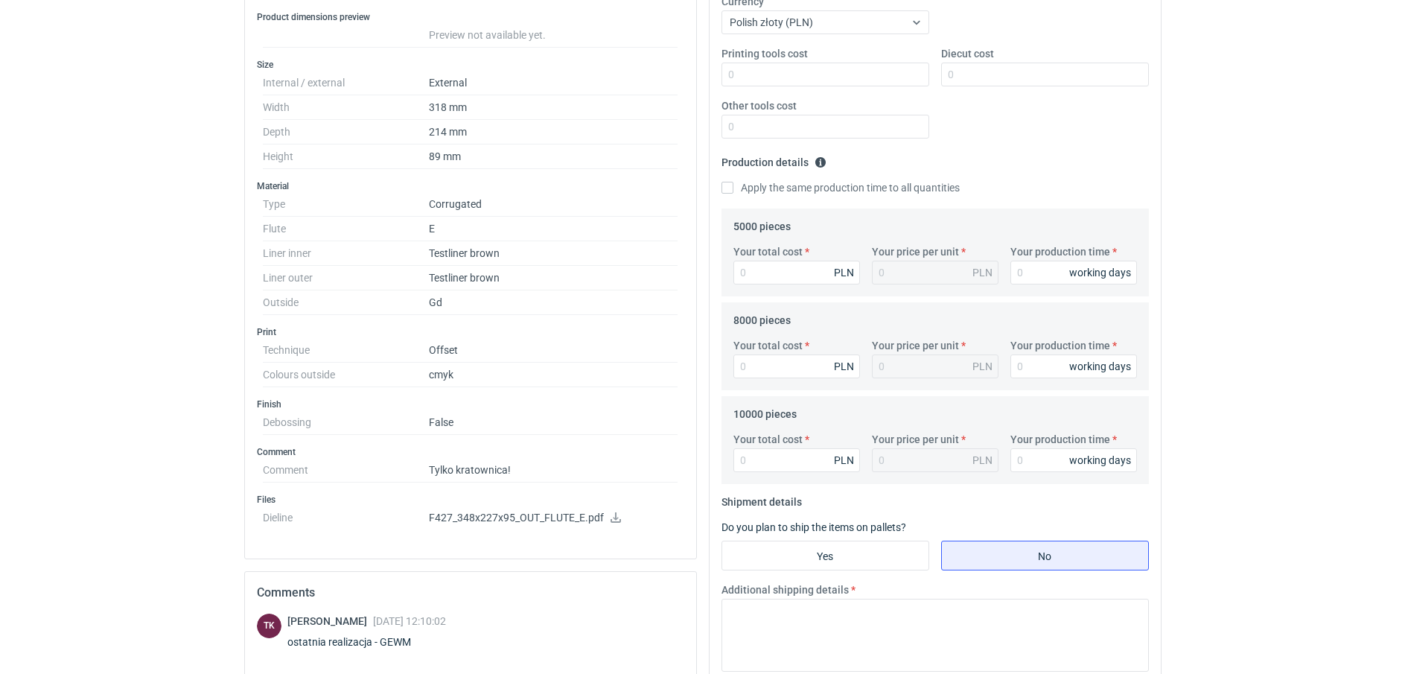
scroll to position [372, 0]
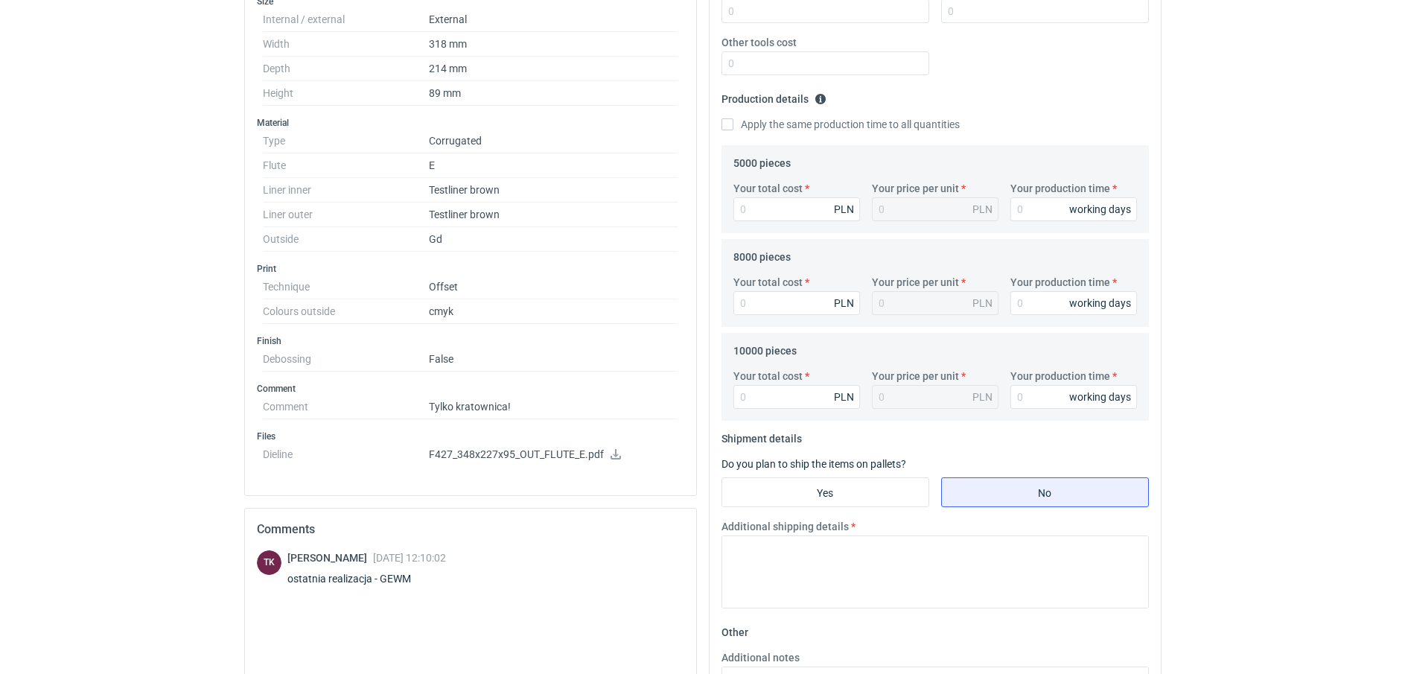
click at [393, 579] on div "ostatnia realizacja - GEWM" at bounding box center [366, 578] width 159 height 15
copy div "GEWM"
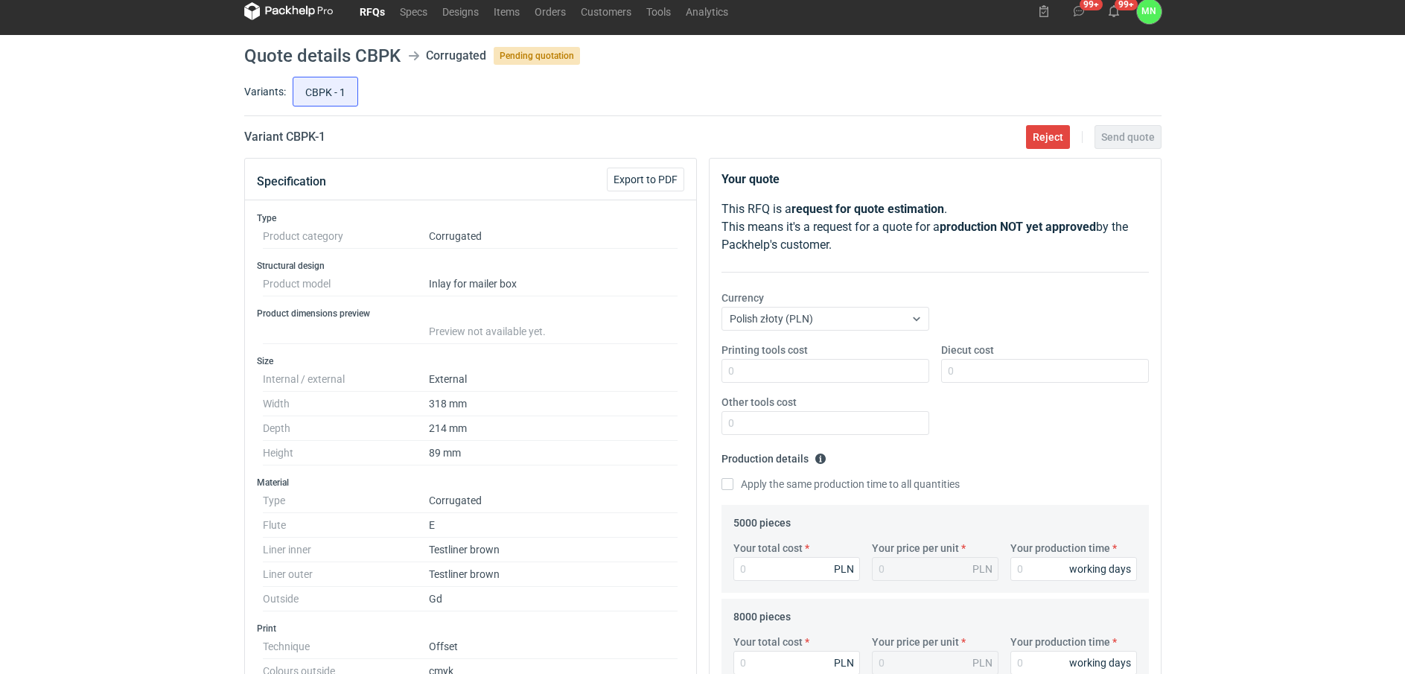
scroll to position [0, 0]
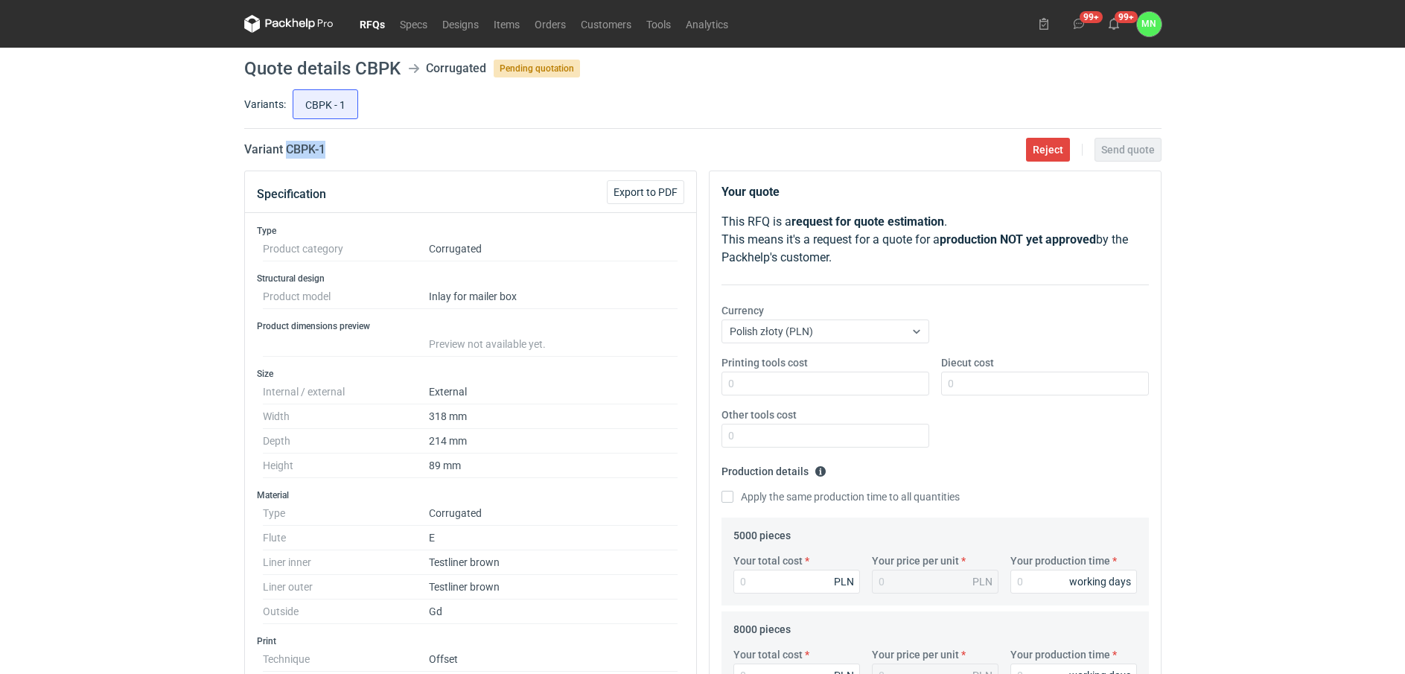
drag, startPoint x: 357, startPoint y: 142, endPoint x: 285, endPoint y: 144, distance: 71.6
click at [285, 144] on div "Variant CBPK - 1 Reject Send quote" at bounding box center [703, 150] width 918 height 18
copy h2 "CBPK - 1"
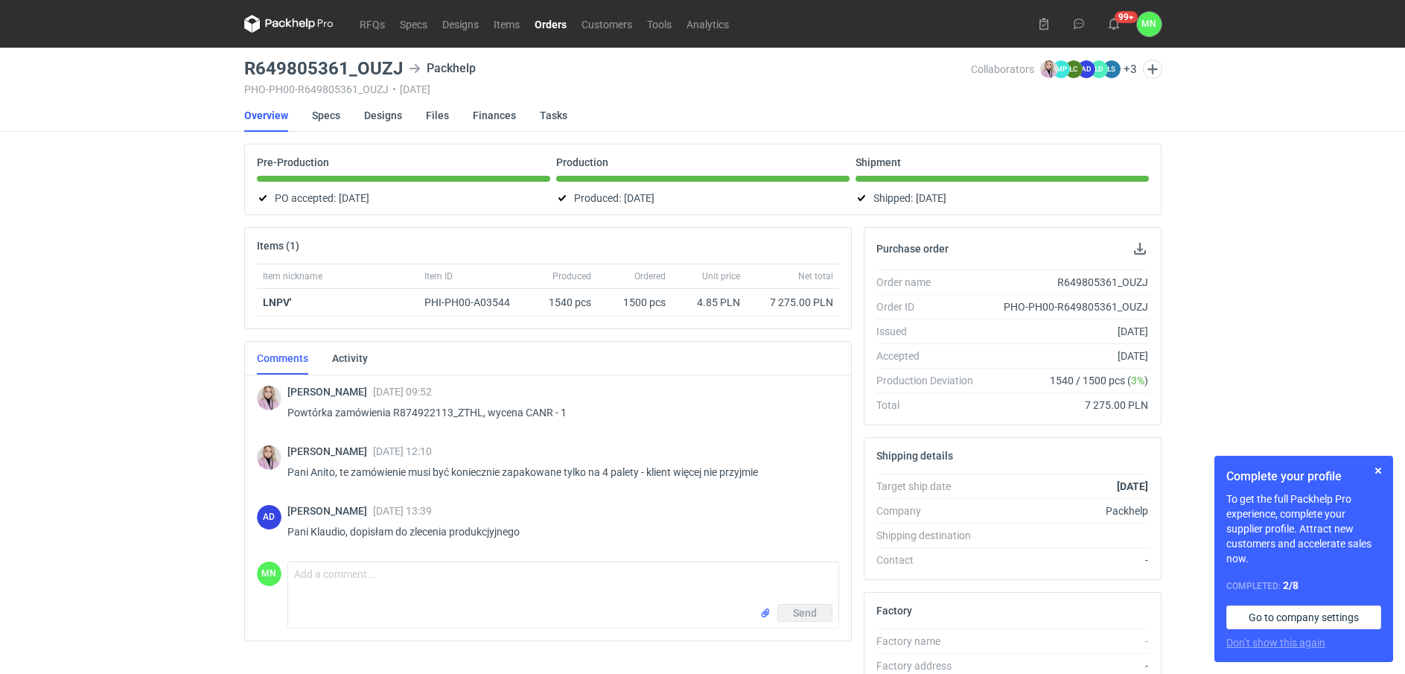
click at [547, 17] on link "Orders" at bounding box center [550, 24] width 47 height 18
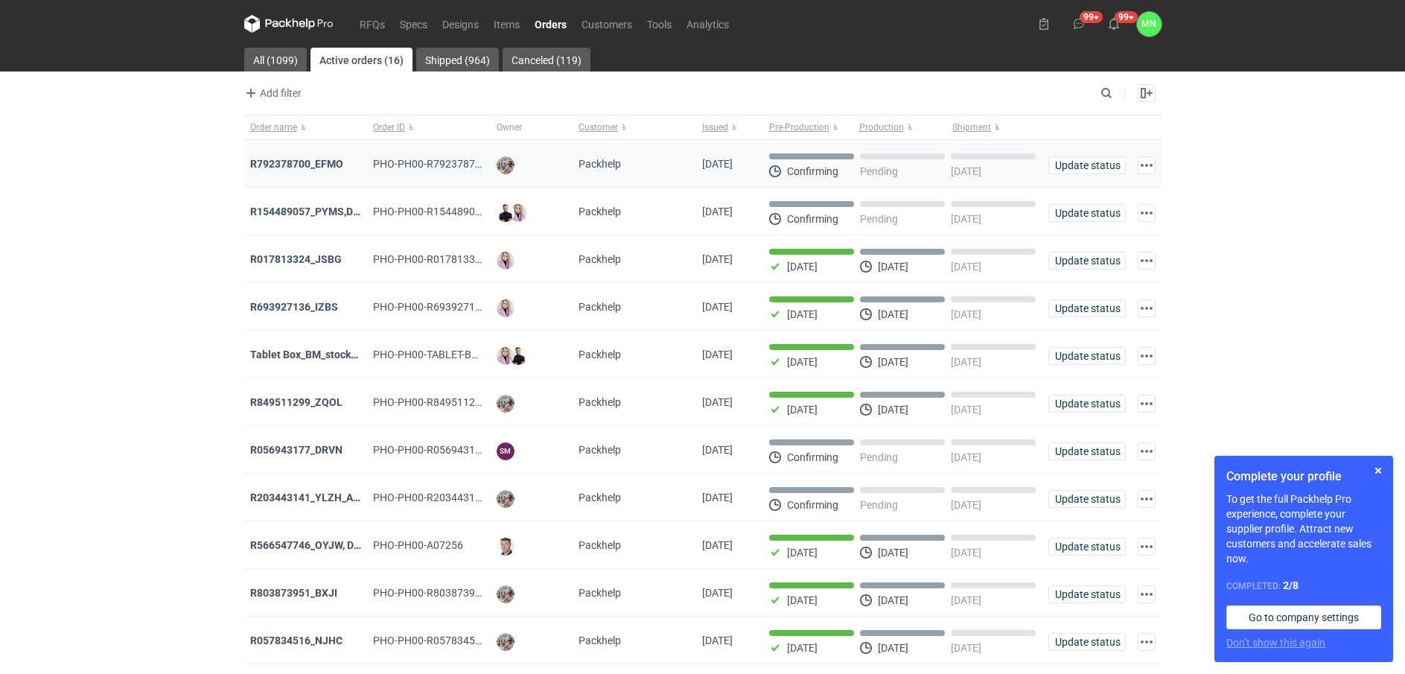
click at [293, 171] on div "R792378700_EFMO" at bounding box center [306, 163] width 112 height 15
click at [295, 162] on strong "R792378700_EFMO" at bounding box center [296, 164] width 93 height 12
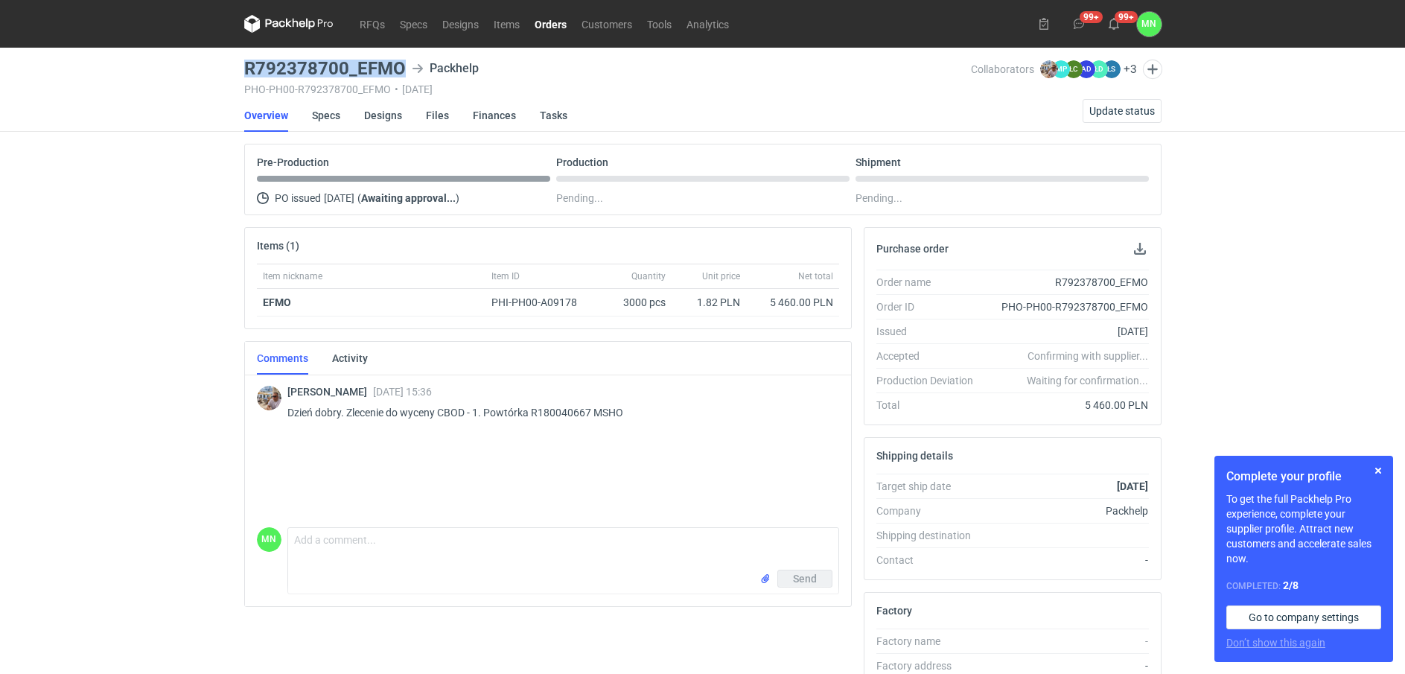
drag, startPoint x: 410, startPoint y: 62, endPoint x: 245, endPoint y: 63, distance: 164.6
click at [245, 63] on div "R792378700_EFMO Packhelp" at bounding box center [607, 69] width 727 height 18
copy h3 "R792378700_EFMO"
drag, startPoint x: 483, startPoint y: 415, endPoint x: 441, endPoint y: 414, distance: 41.7
click at [441, 414] on p "Dzień dobry. Zlecenie do wyceny CBOD - 1. Powtórka R180040667 MSHO" at bounding box center [557, 413] width 540 height 18
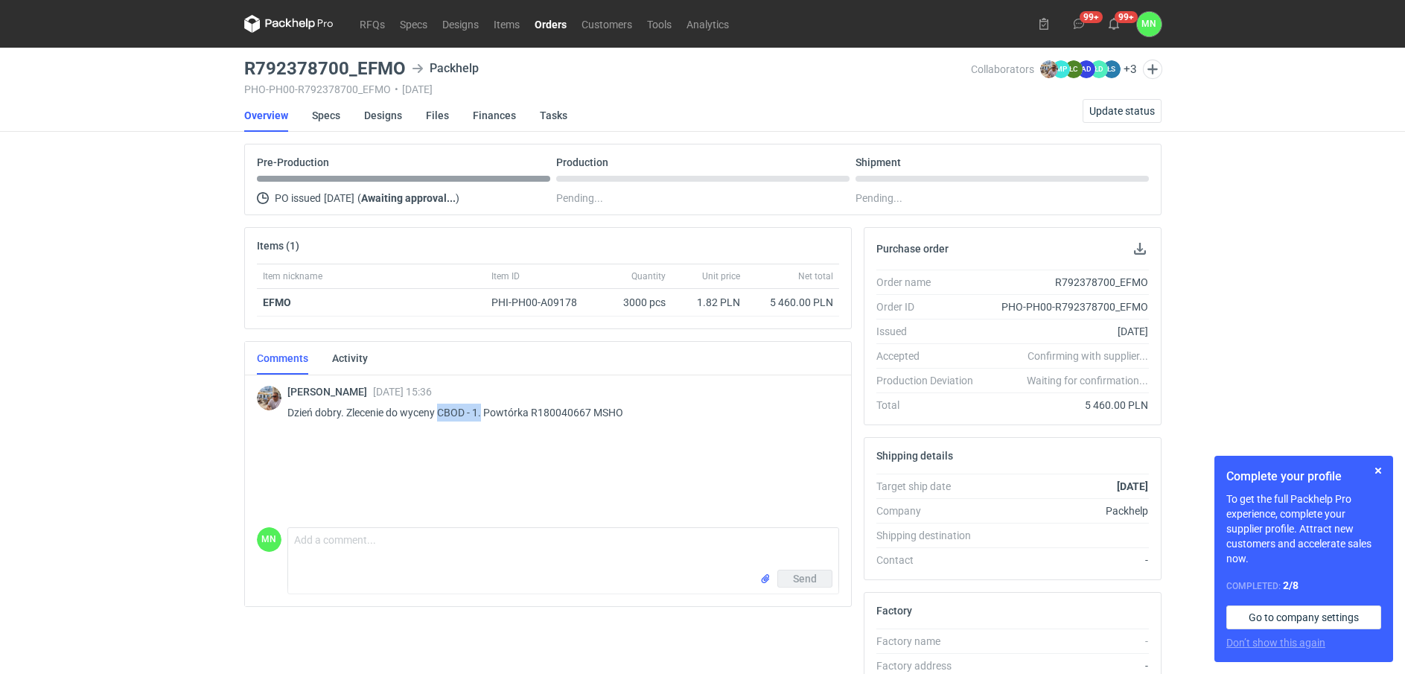
copy p "CBOD - 1."
click at [453, 413] on p "Dzień dobry. Zlecenie do wyceny CBOD - 1. Powtórka R180040667 MSHO" at bounding box center [557, 413] width 540 height 18
click at [1379, 471] on button "button" at bounding box center [1379, 471] width 18 height 18
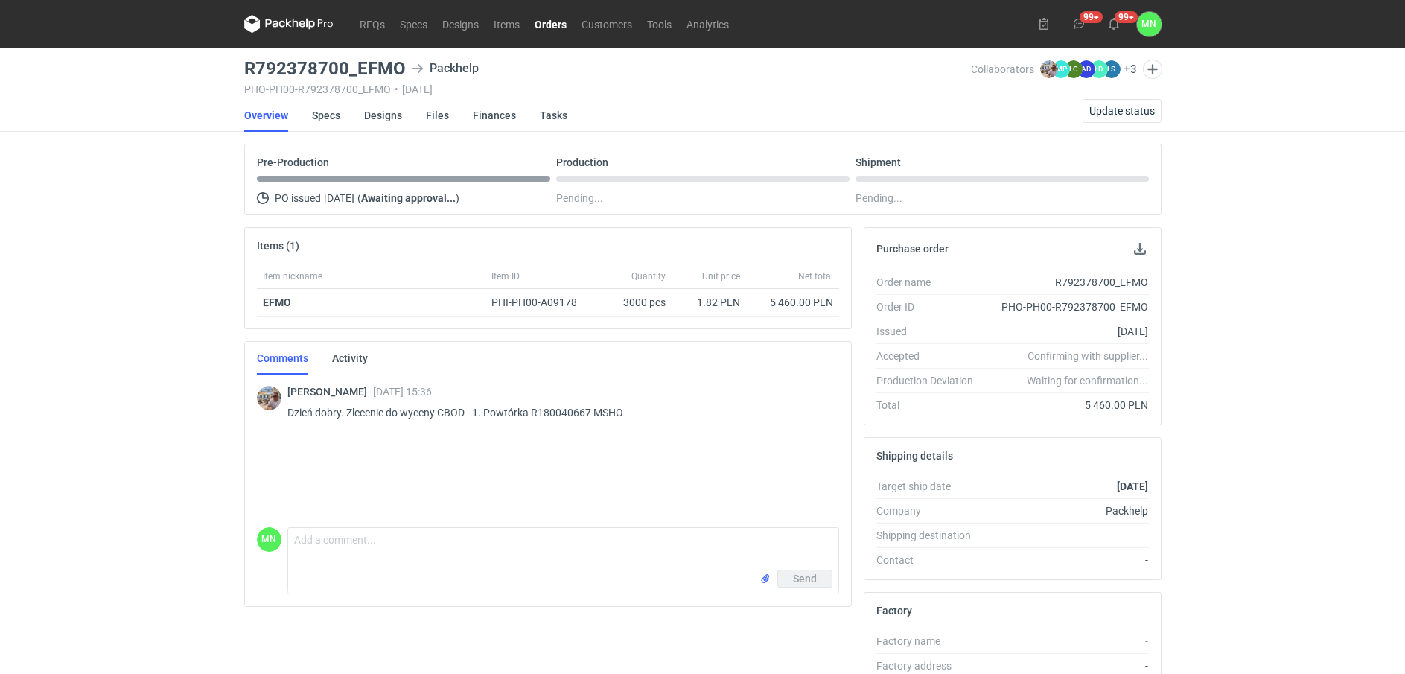
click at [914, 564] on div "Contact" at bounding box center [931, 560] width 109 height 15
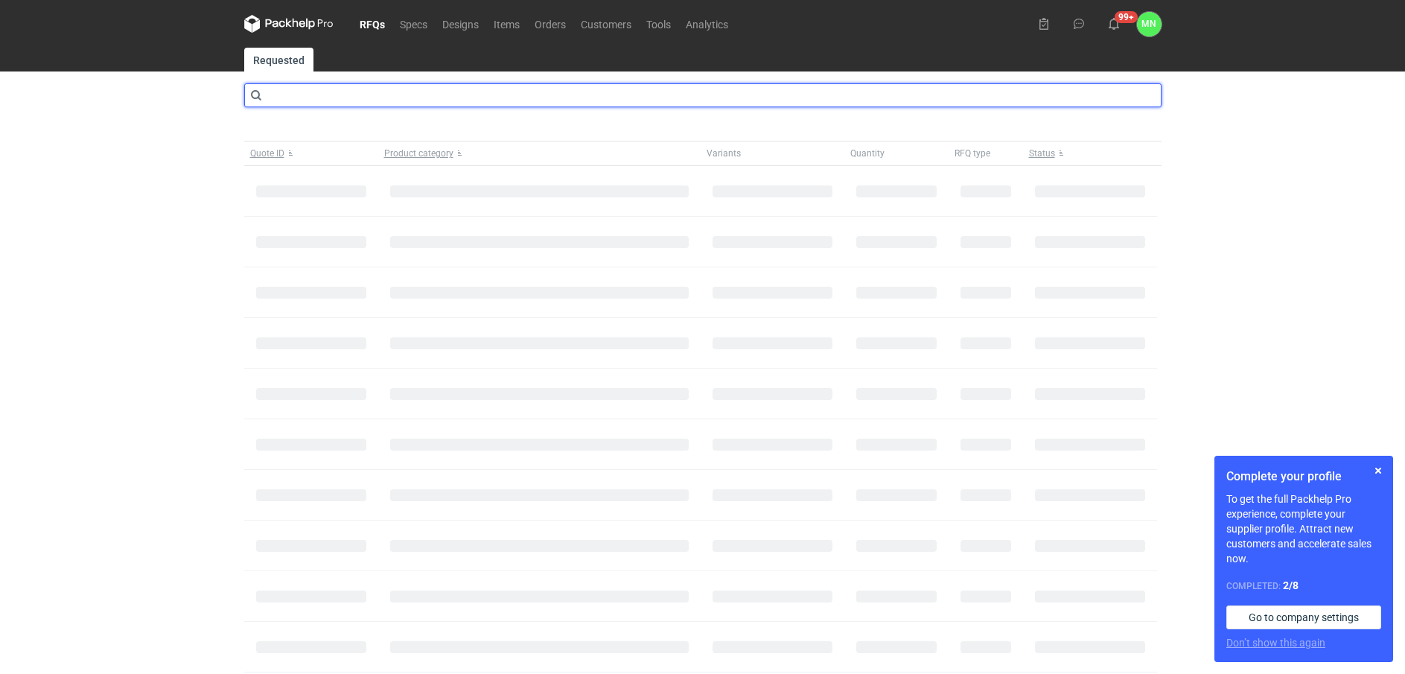
click at [320, 95] on input "text" at bounding box center [703, 95] width 918 height 24
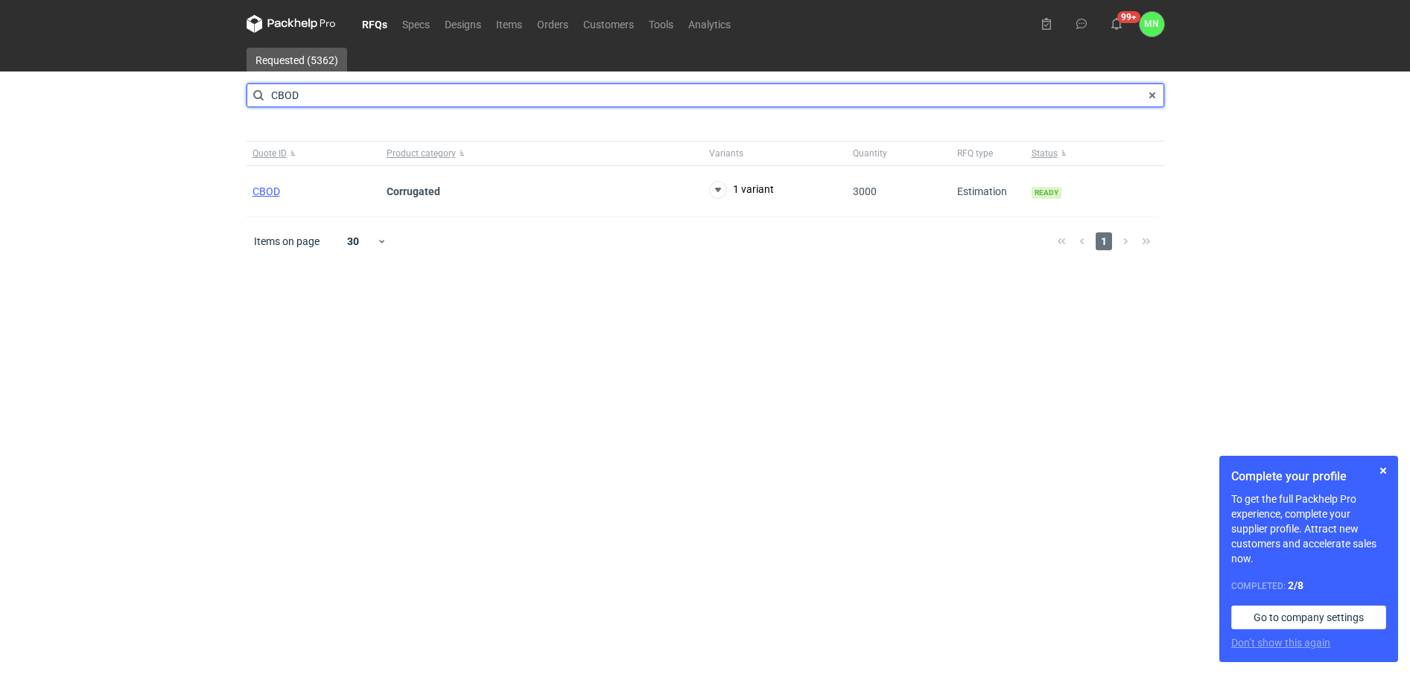
type input "CBOD"
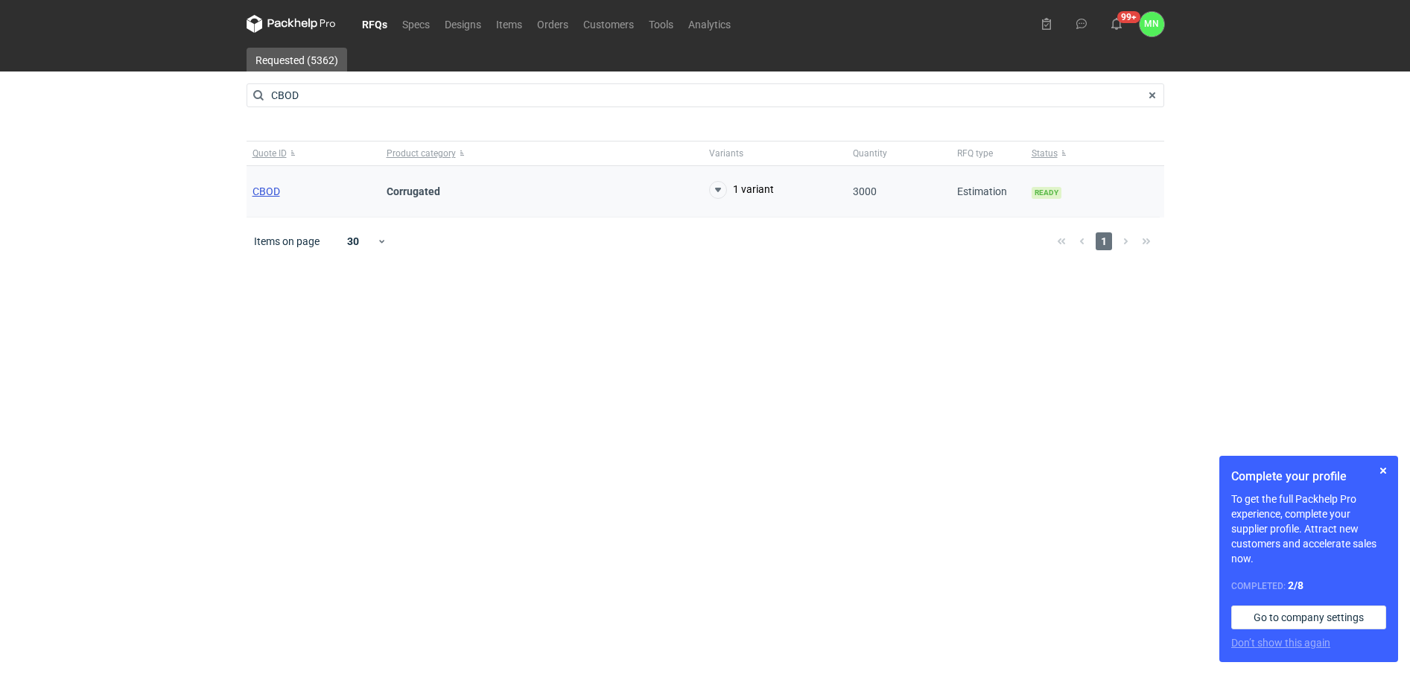
click at [268, 189] on span "CBOD" at bounding box center [266, 191] width 28 height 12
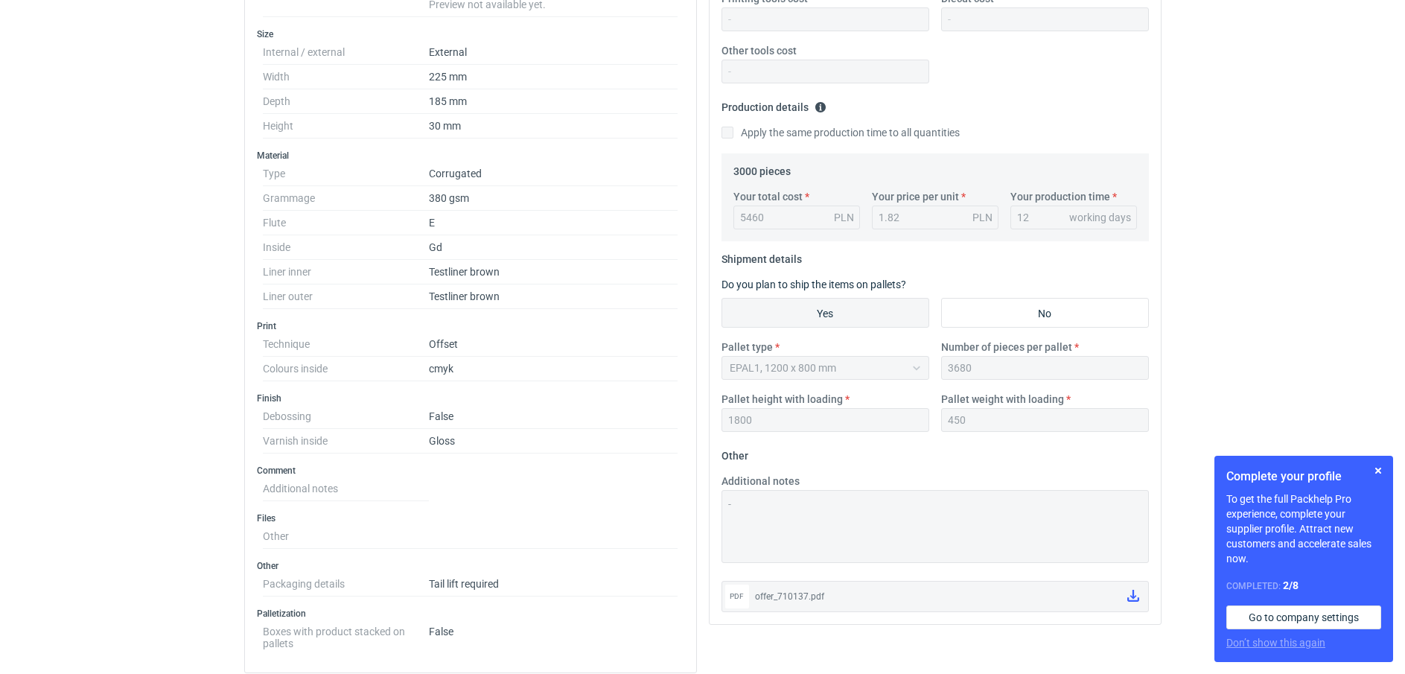
scroll to position [360, 0]
